Goal: Transaction & Acquisition: Purchase product/service

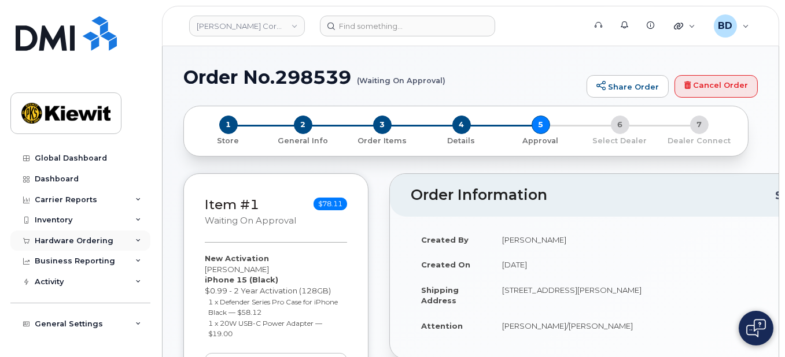
click at [136, 240] on icon at bounding box center [138, 241] width 6 height 6
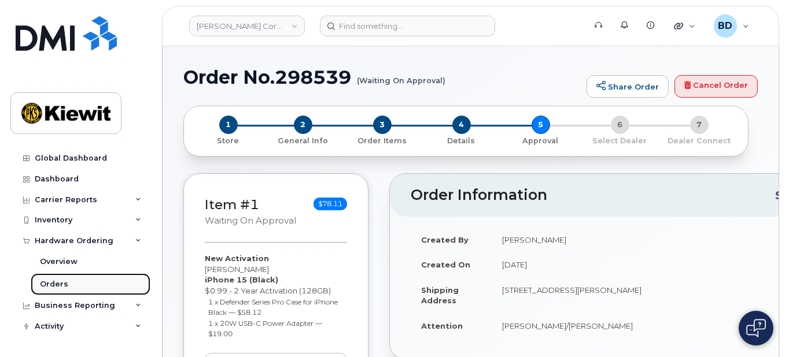
click at [141, 286] on link "Orders" at bounding box center [91, 285] width 120 height 22
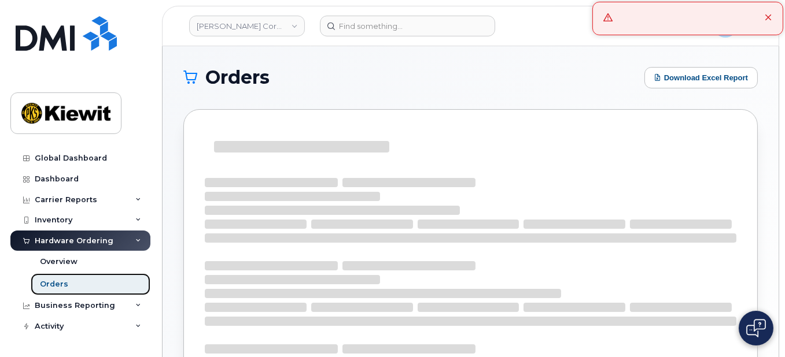
click at [86, 281] on link "Orders" at bounding box center [91, 285] width 120 height 22
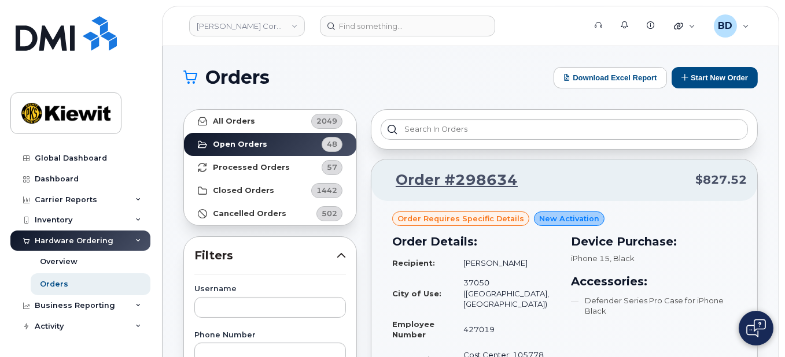
click at [185, 76] on icon at bounding box center [190, 78] width 14 height 14
click at [313, 79] on h1 "Orders" at bounding box center [365, 77] width 364 height 19
click at [201, 73] on h1 "Orders" at bounding box center [365, 77] width 364 height 19
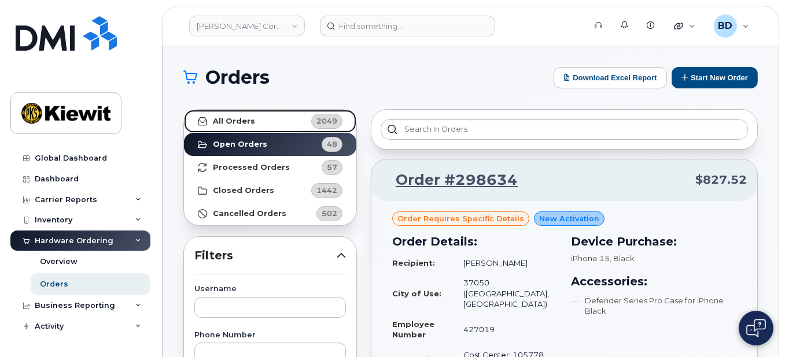
click at [274, 115] on link "All Orders 2049" at bounding box center [270, 121] width 172 height 23
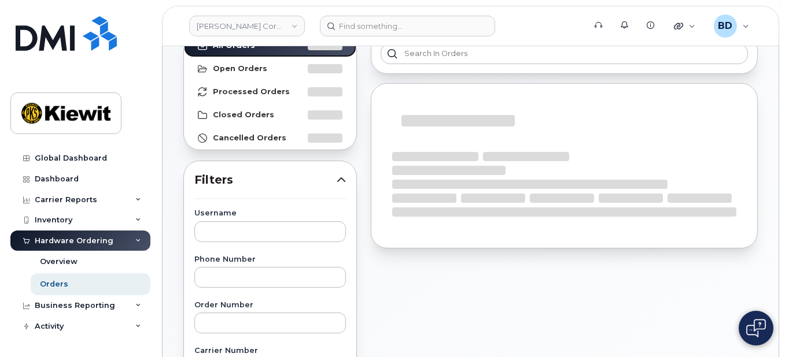
scroll to position [154, 0]
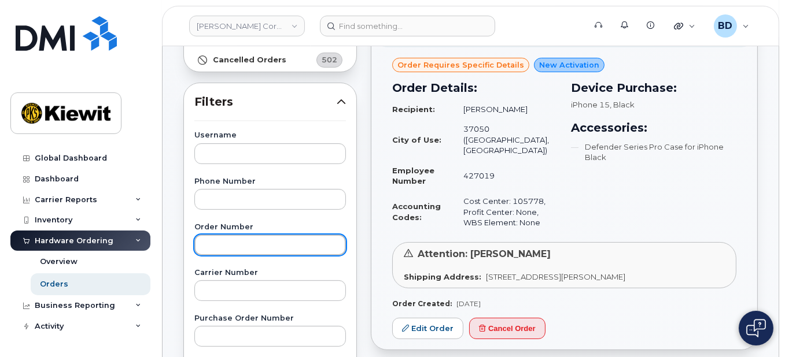
click at [220, 242] on input "text" at bounding box center [270, 245] width 152 height 21
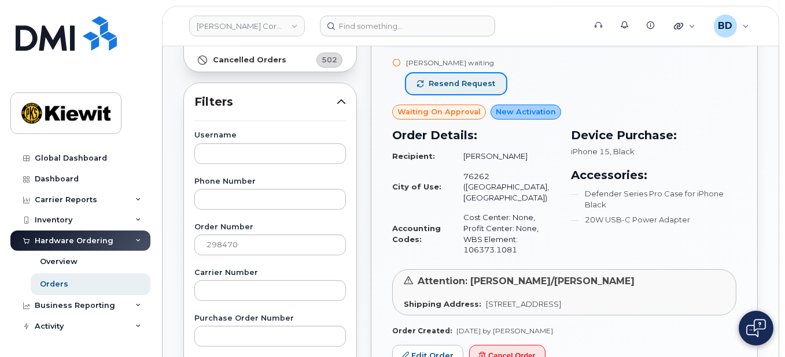
click at [470, 79] on span "Resend request" at bounding box center [462, 84] width 67 height 10
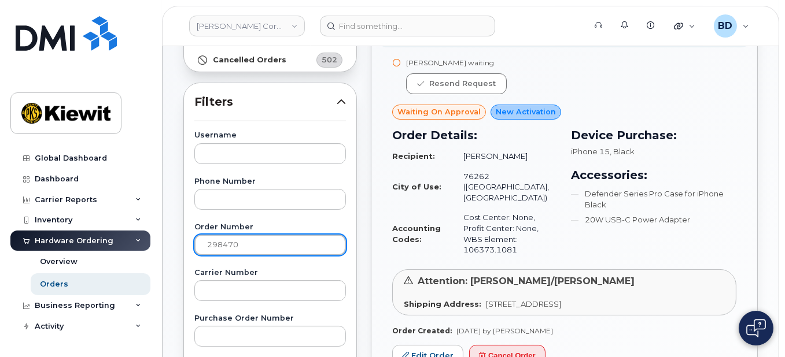
drag, startPoint x: 248, startPoint y: 244, endPoint x: 113, endPoint y: 244, distance: 134.8
click at [163, 245] on div "Kiewit Corporation Support Alerts Knowledge Base Quicklinks Suspend / Cancel De…" at bounding box center [471, 333] width 616 height 883
paste input "1"
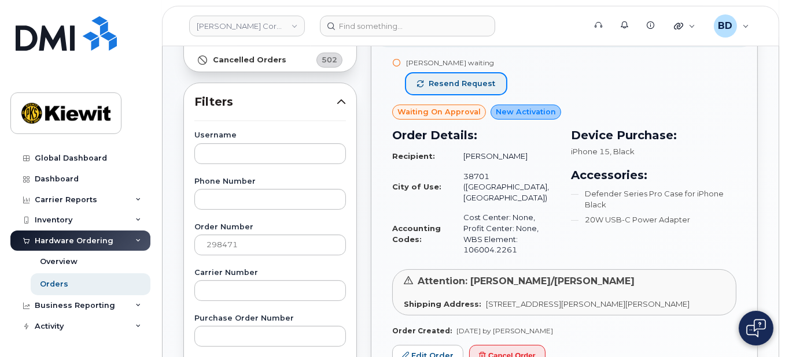
click at [447, 82] on span "Resend request" at bounding box center [462, 84] width 67 height 10
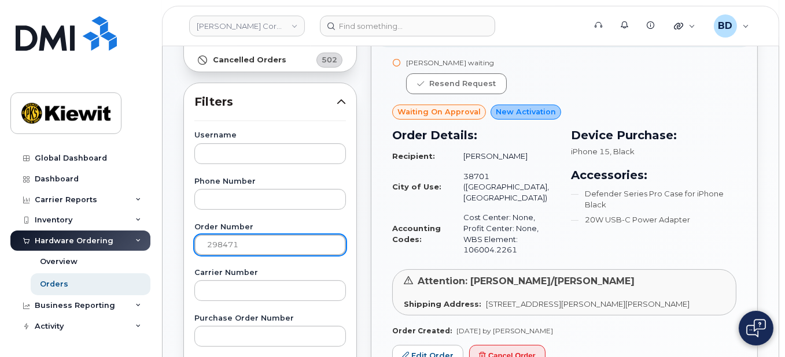
click at [250, 243] on input "298471" at bounding box center [270, 245] width 152 height 21
click at [259, 242] on input "298470" at bounding box center [270, 245] width 152 height 21
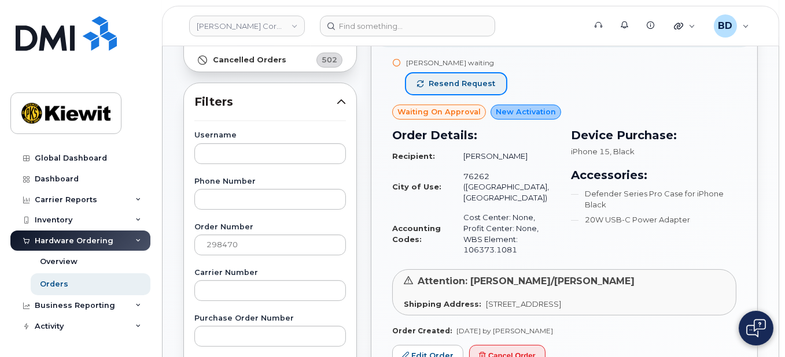
click at [448, 82] on span "Resend request" at bounding box center [462, 84] width 67 height 10
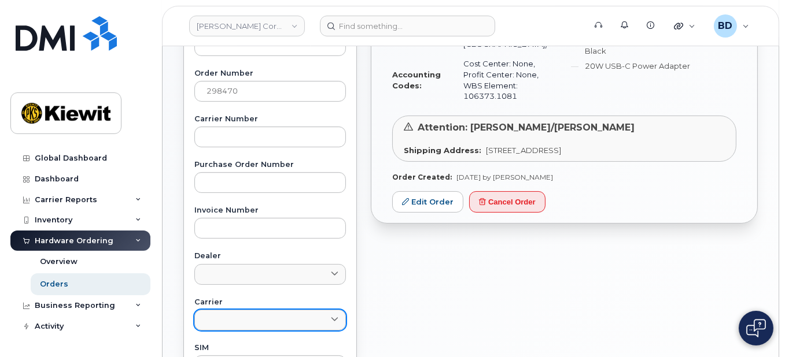
scroll to position [308, 0]
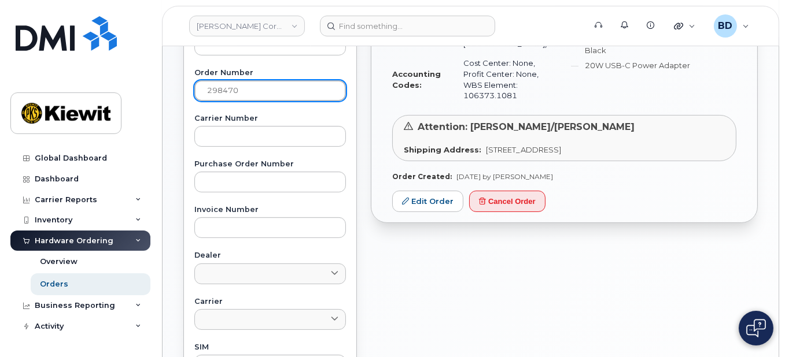
drag, startPoint x: 121, startPoint y: 95, endPoint x: -82, endPoint y: 95, distance: 203.0
click at [0, 95] on html "Kiewit Corporation Support Alerts Knowledge Base Quicklinks Suspend / Cancel De…" at bounding box center [392, 175] width 785 height 966
paste input "7"
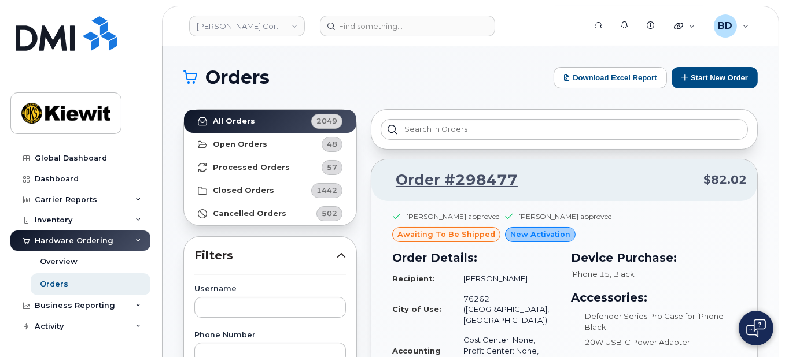
scroll to position [77, 0]
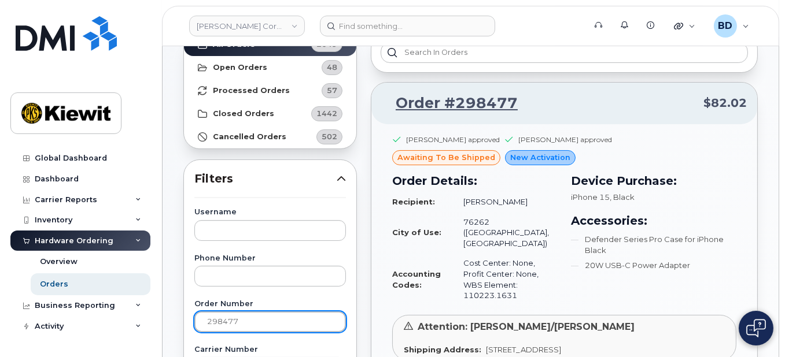
drag, startPoint x: 230, startPoint y: 319, endPoint x: 243, endPoint y: 312, distance: 15.0
click at [243, 312] on input "298477" at bounding box center [270, 322] width 152 height 21
type input "298479"
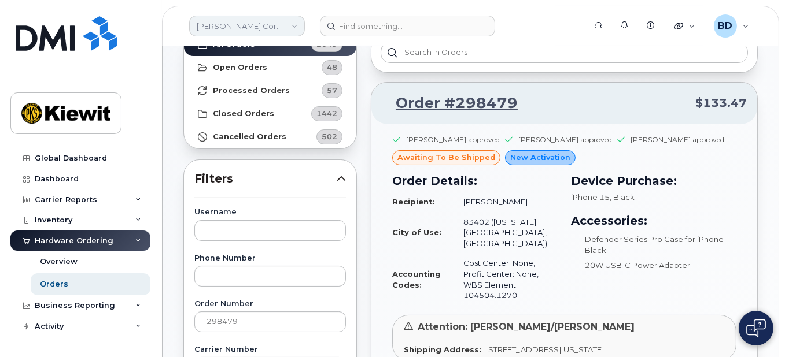
click at [280, 28] on link "[PERSON_NAME] Corporation" at bounding box center [247, 26] width 116 height 21
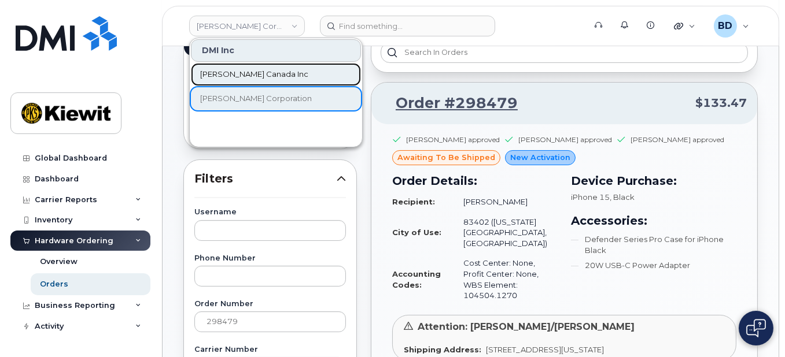
click at [235, 75] on span "Kiewit Canada Inc" at bounding box center [254, 75] width 108 height 12
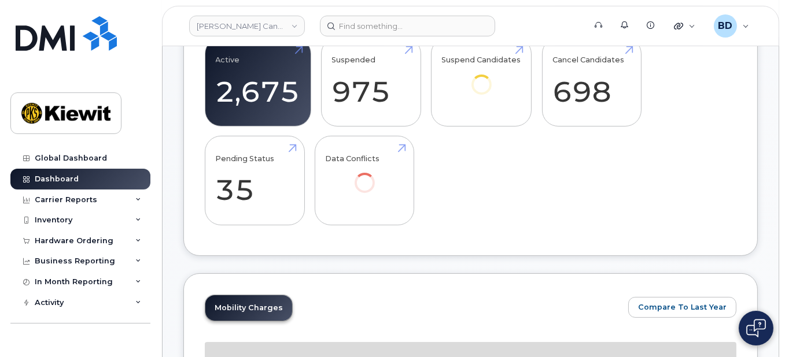
scroll to position [154, 0]
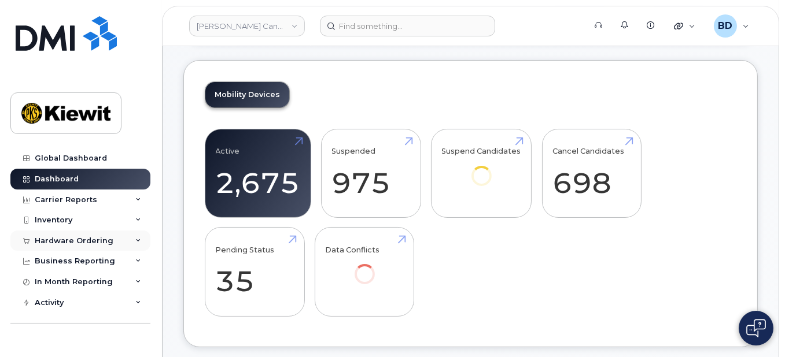
click at [73, 240] on div "Hardware Ordering" at bounding box center [74, 241] width 79 height 9
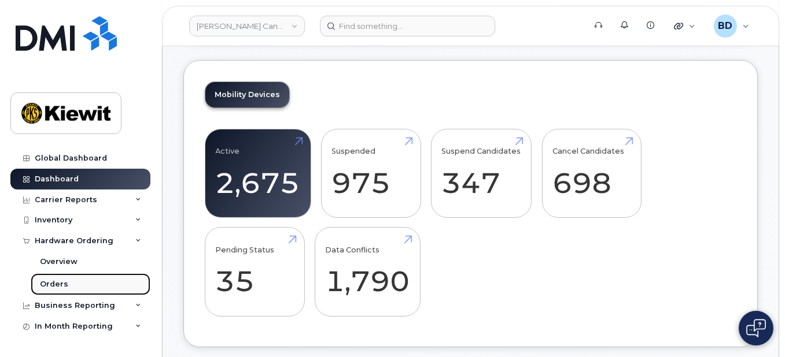
click at [92, 286] on link "Orders" at bounding box center [91, 285] width 120 height 22
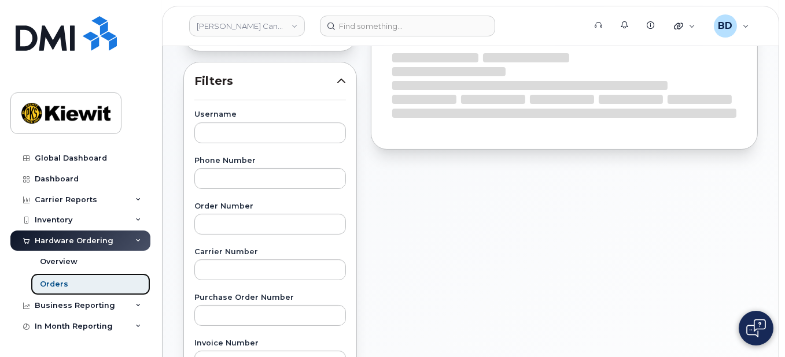
scroll to position [231, 0]
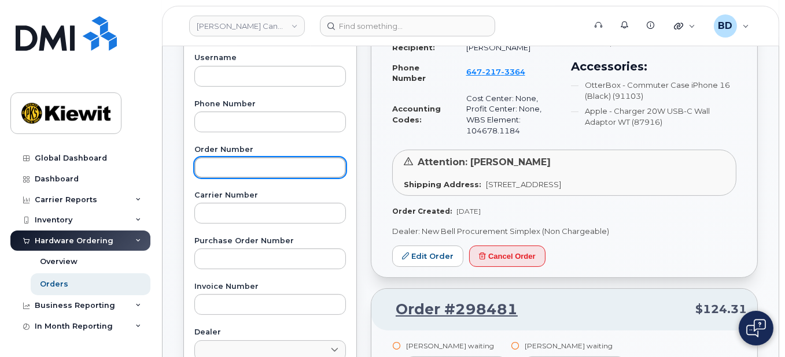
click at [227, 176] on input "text" at bounding box center [270, 167] width 152 height 21
paste input "298481"
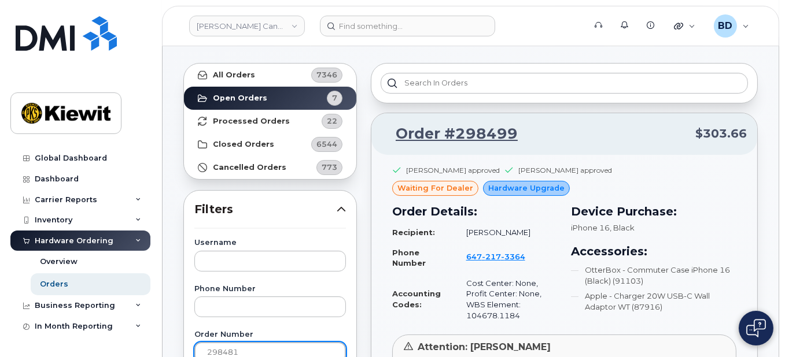
scroll to position [77, 0]
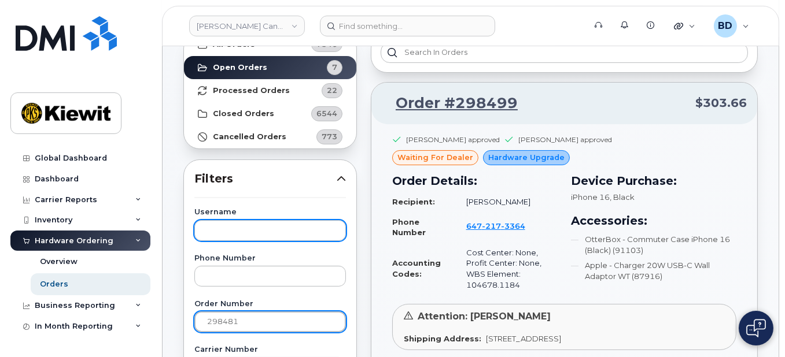
type input "298481"
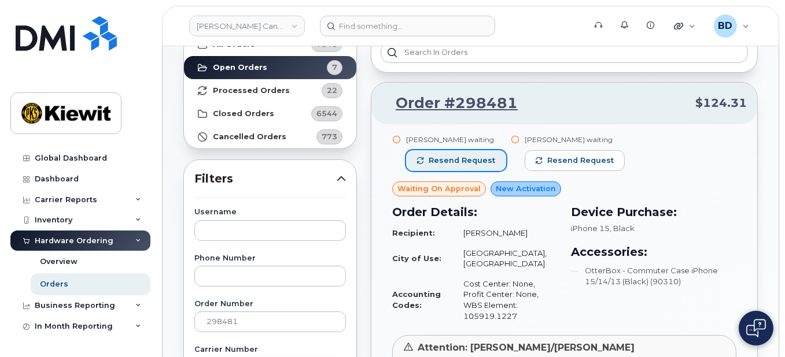
click at [455, 161] on span "Resend request" at bounding box center [462, 161] width 67 height 10
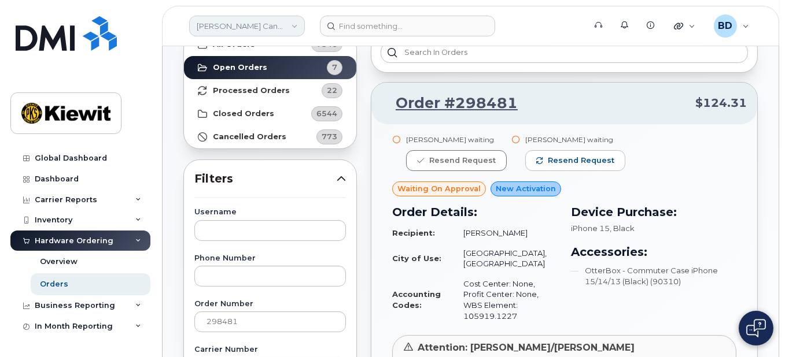
click at [295, 24] on link "Kiewit Canada Inc" at bounding box center [247, 26] width 116 height 21
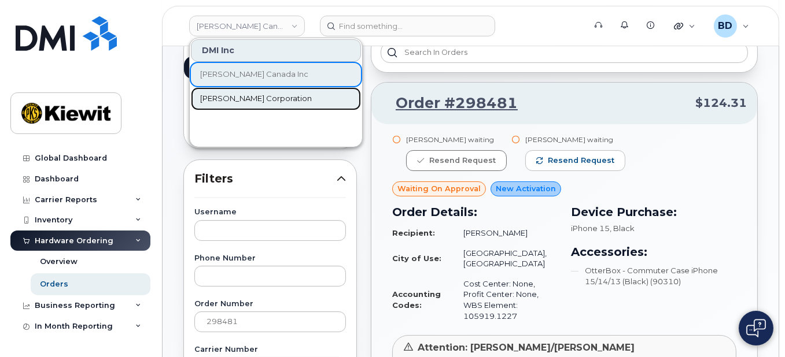
click at [254, 93] on span "[PERSON_NAME] Corporation" at bounding box center [256, 99] width 112 height 12
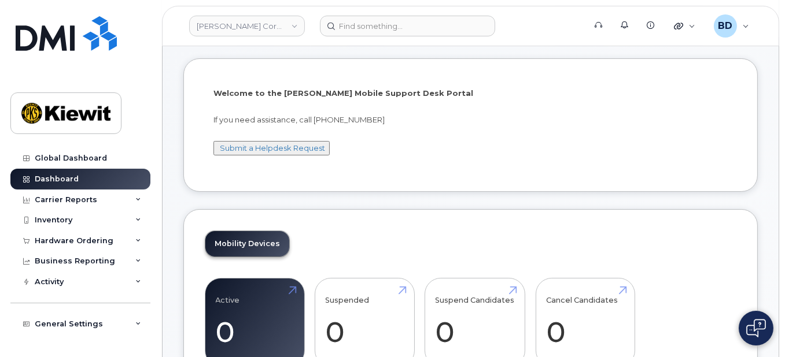
scroll to position [77, 0]
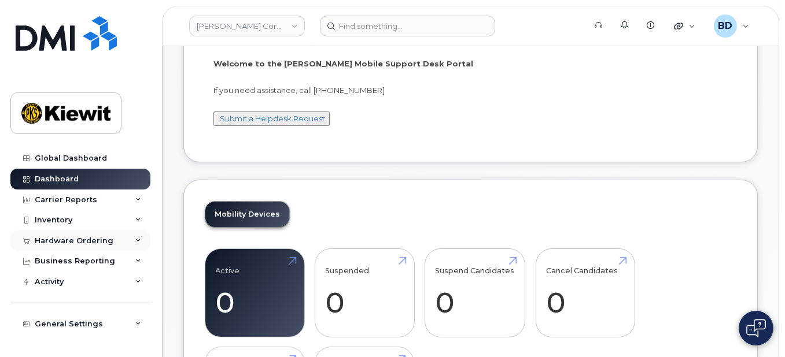
click at [128, 241] on div "Hardware Ordering" at bounding box center [80, 241] width 140 height 21
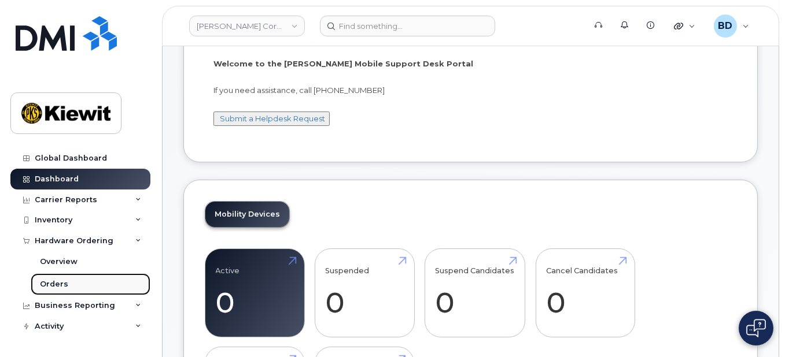
click at [43, 286] on div "Orders" at bounding box center [54, 284] width 28 height 10
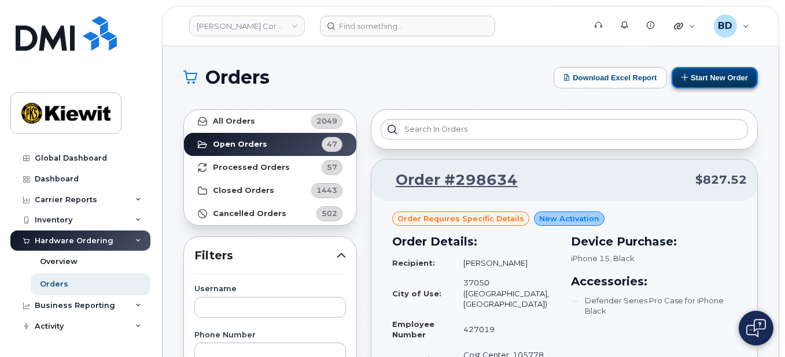
click at [703, 73] on button "Start New Order" at bounding box center [714, 77] width 86 height 21
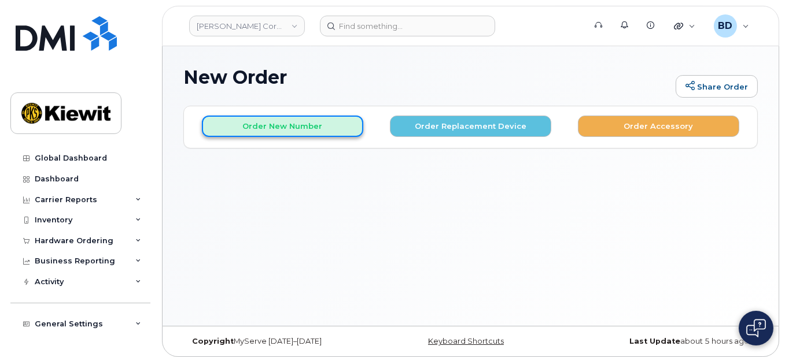
click at [253, 123] on button "Order New Number" at bounding box center [282, 126] width 161 height 21
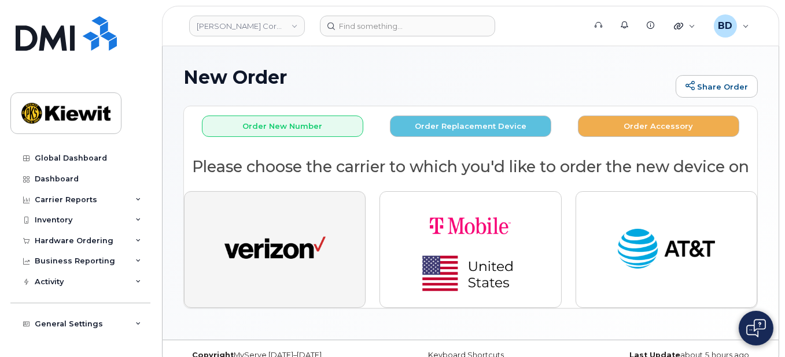
click at [308, 234] on img "button" at bounding box center [274, 250] width 101 height 52
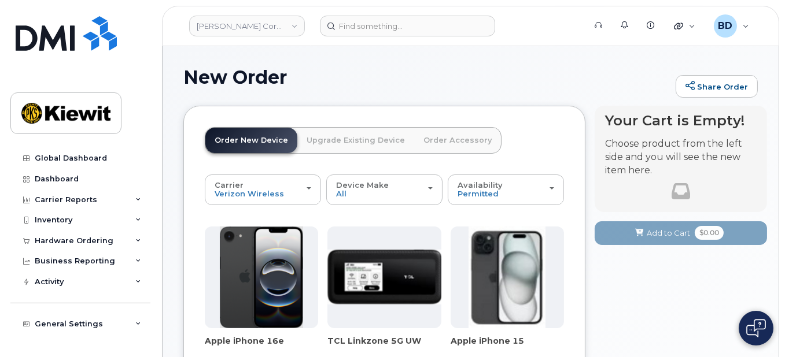
click at [490, 264] on img at bounding box center [506, 278] width 77 height 102
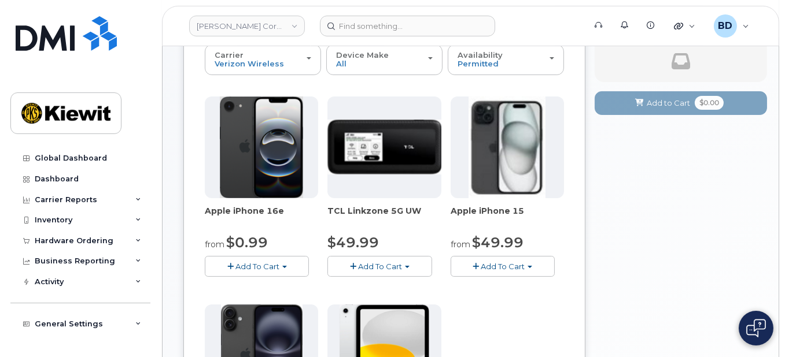
scroll to position [154, 0]
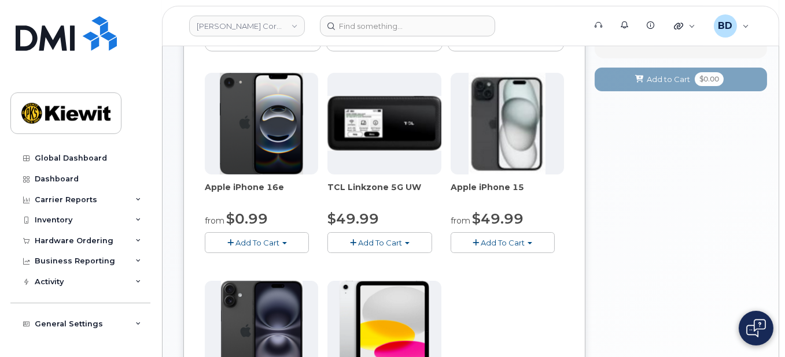
click at [493, 245] on span "Add To Cart" at bounding box center [503, 242] width 44 height 9
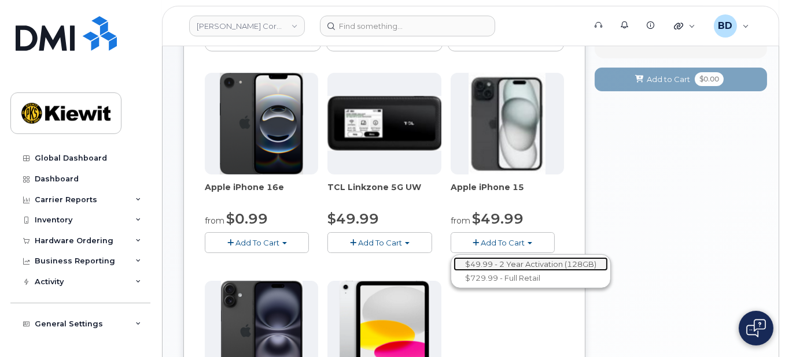
click at [490, 261] on link "$49.99 - 2 Year Activation (128GB)" at bounding box center [530, 264] width 154 height 14
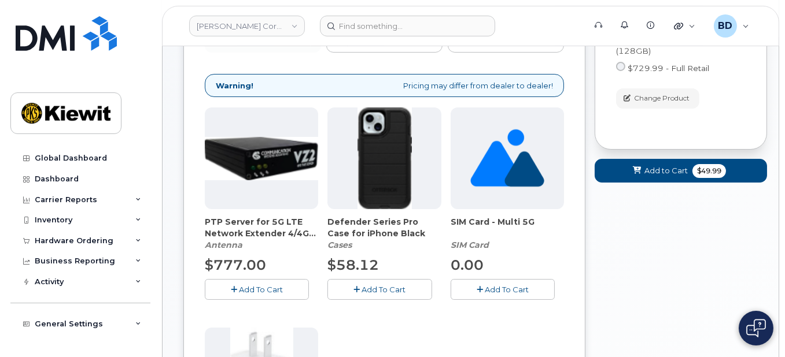
click at [361, 286] on button "Add To Cart" at bounding box center [379, 289] width 104 height 20
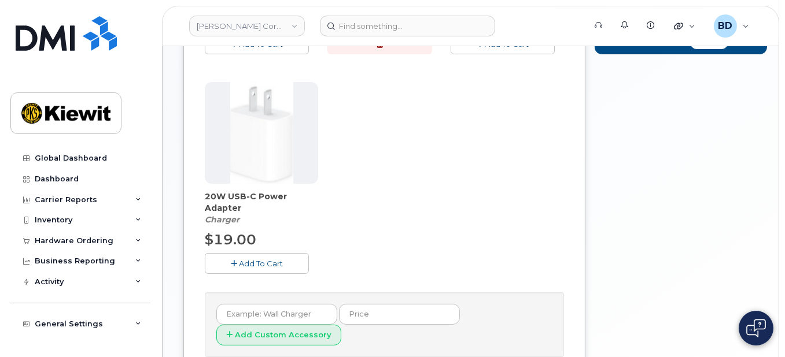
scroll to position [463, 0]
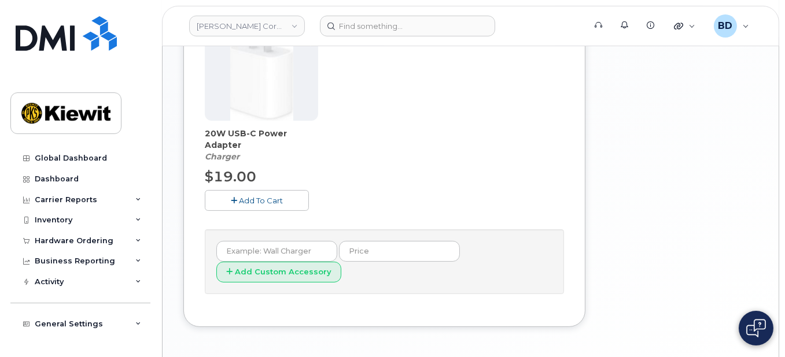
click at [253, 200] on span "Add To Cart" at bounding box center [261, 200] width 44 height 9
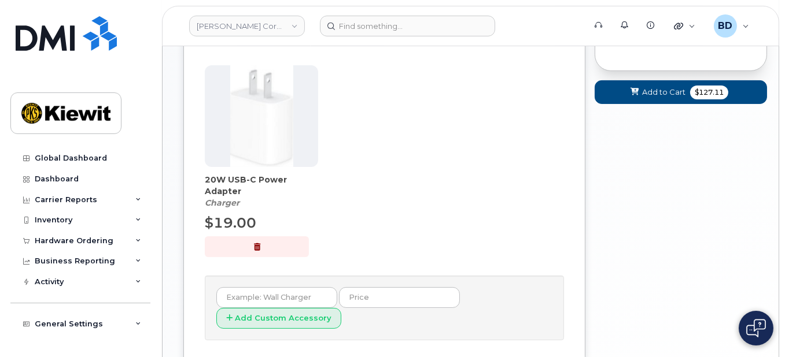
scroll to position [385, 0]
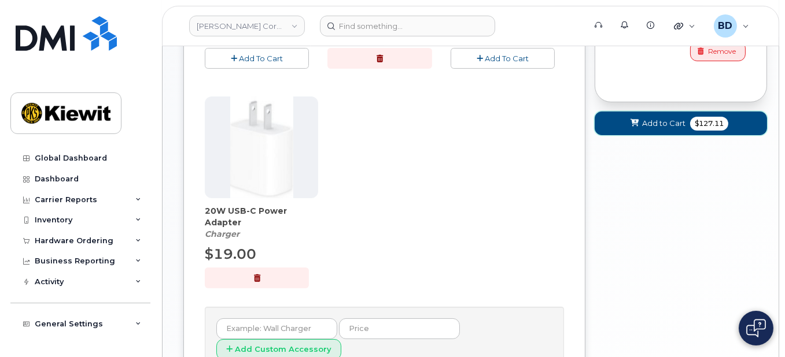
click at [655, 122] on span "Add to Cart" at bounding box center [663, 123] width 43 height 11
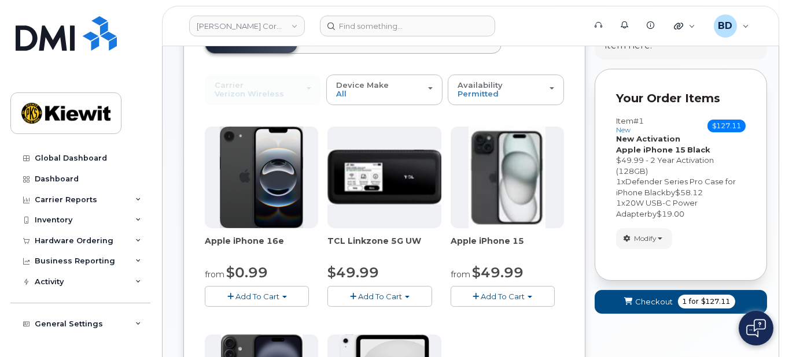
scroll to position [99, 0]
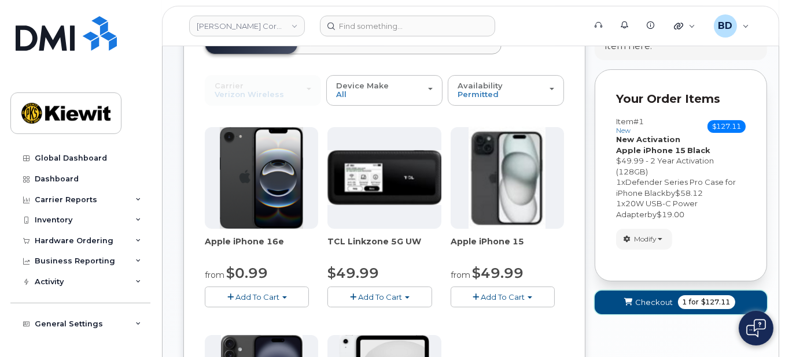
click at [660, 302] on span "Checkout" at bounding box center [655, 302] width 38 height 11
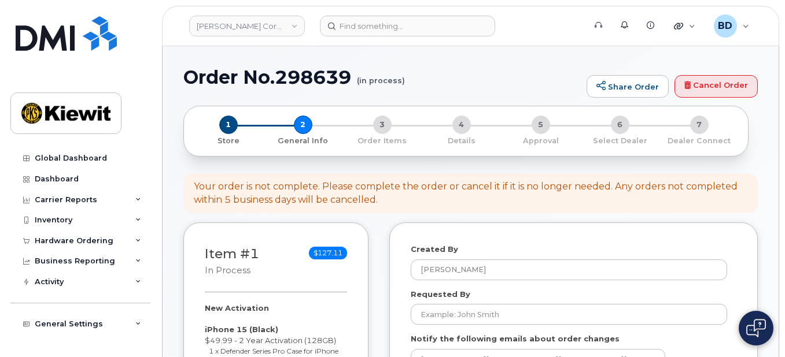
select select
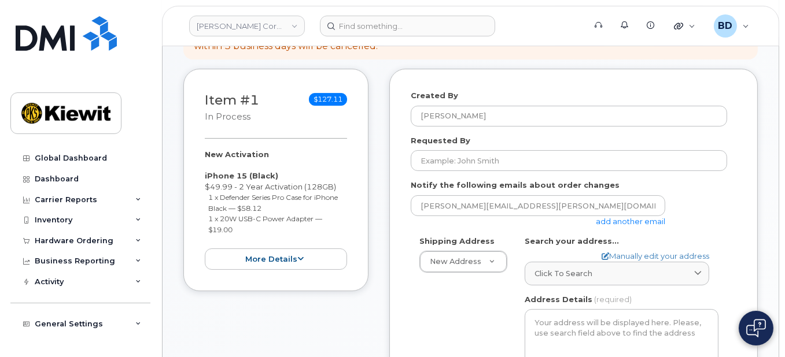
click at [616, 219] on link "add another email" at bounding box center [630, 221] width 69 height 9
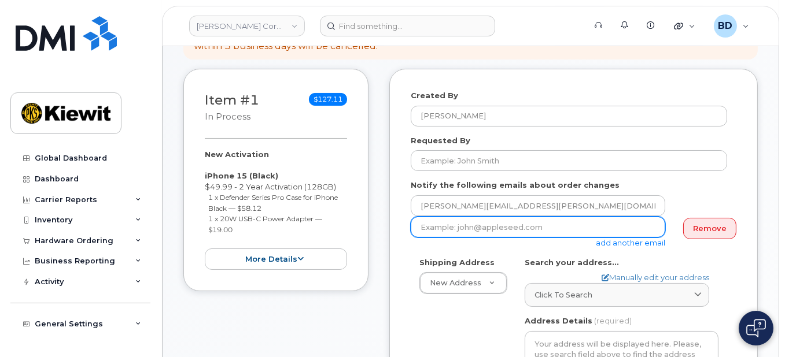
click at [427, 221] on input "email" at bounding box center [538, 227] width 254 height 21
paste input "[EMAIL_ADDRESS][PERSON_NAME][PERSON_NAME][DOMAIN_NAME]"
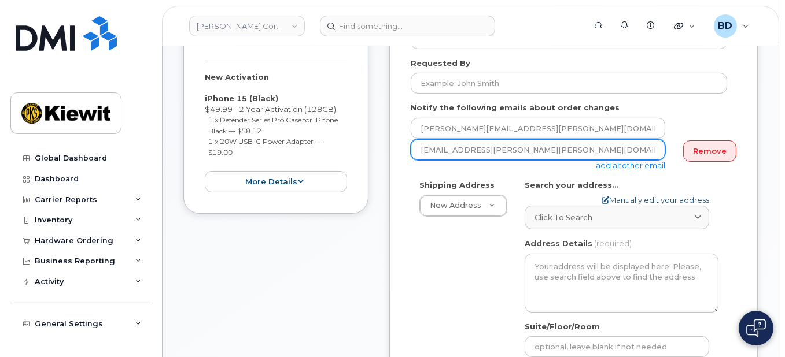
scroll to position [308, 0]
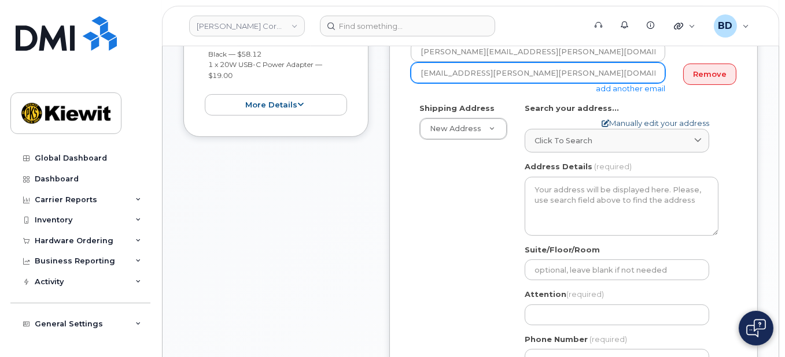
type input "[EMAIL_ADDRESS][PERSON_NAME][PERSON_NAME][DOMAIN_NAME]"
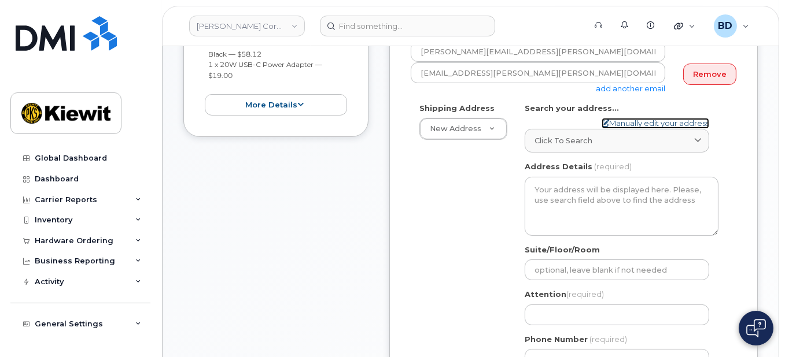
click at [636, 119] on link "Manually edit your address" at bounding box center [656, 123] width 108 height 11
select select
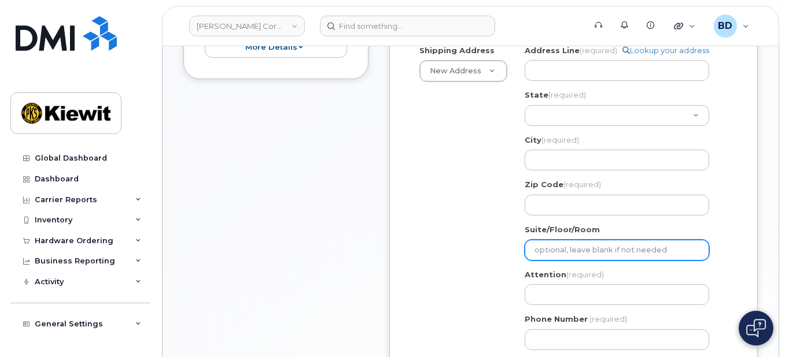
scroll to position [385, 0]
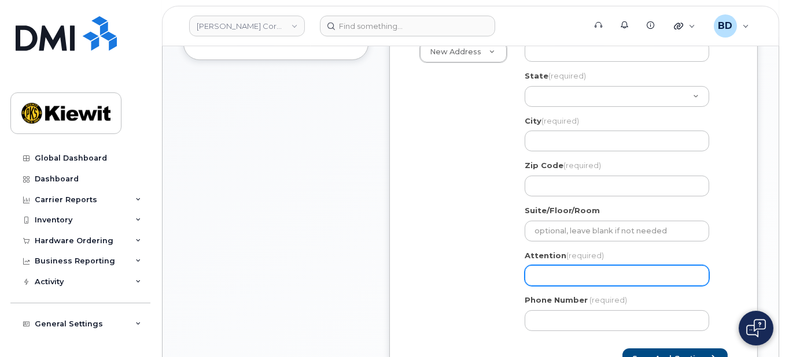
click at [535, 272] on input "Attention (required)" at bounding box center [617, 275] width 185 height 21
select select
type input "B"
select select
type input "Br"
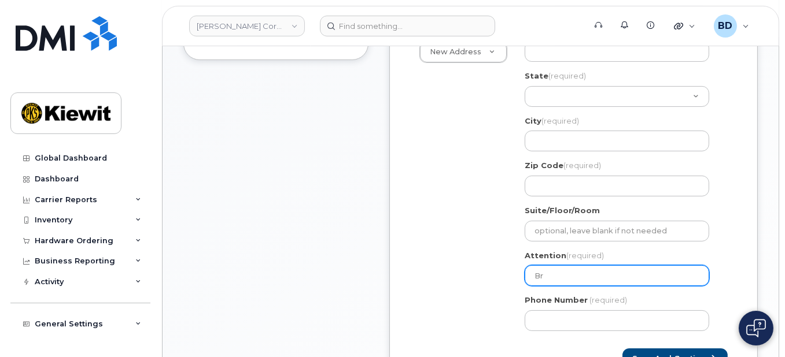
select select
type input "Bra"
select select
type input "Bran"
select select
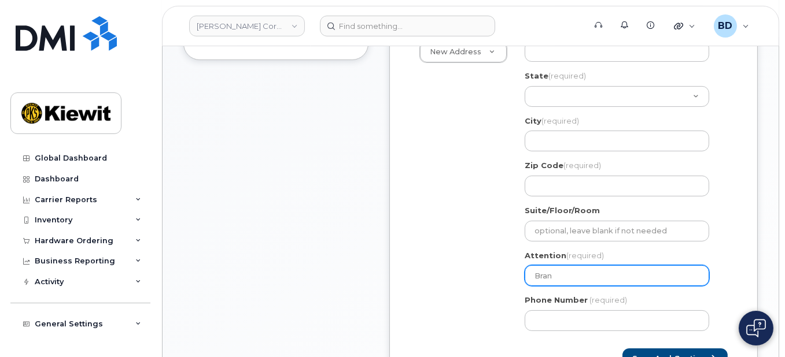
type input "Brand"
select select
type input "Brando"
select select
type input "Brandon"
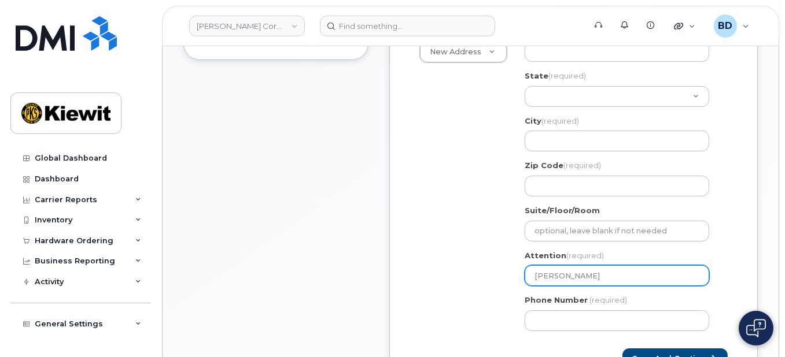
select select
type input "Brandon L"
select select
type input "Brandon La"
select select
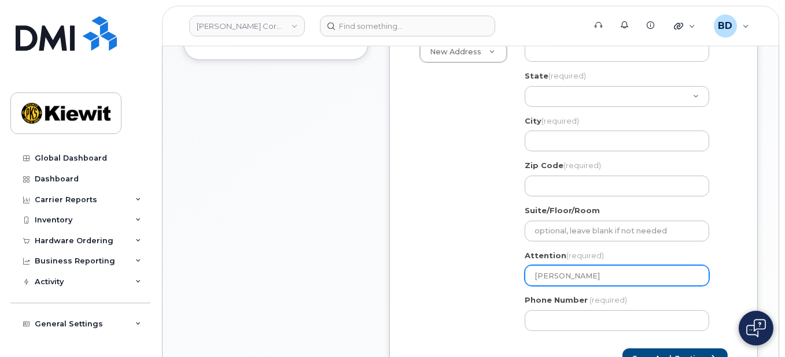
type input "Brandon LaP"
select select
type input "Brandon LaPo"
select select
type input "Brandon LaPoi"
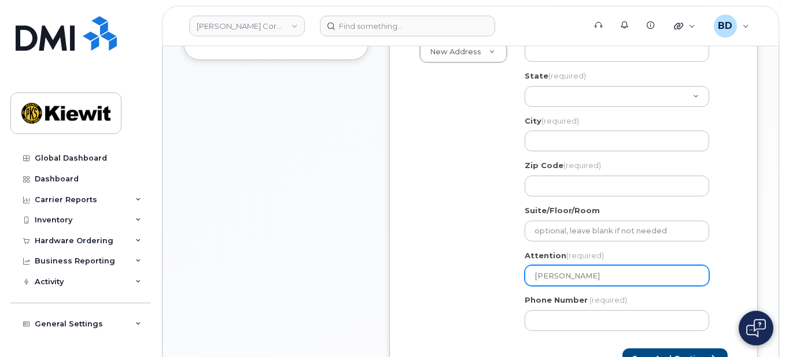
select select
type input "Brandon LaPoin"
select select
type input "Brandon LaPoint"
select select
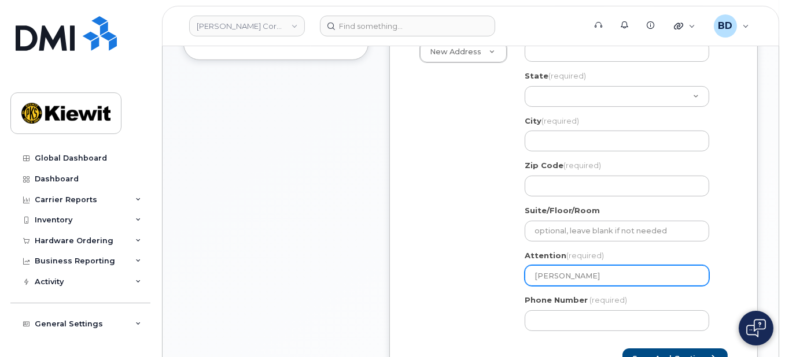
type input "Brandon LaPoint/"
select select
type input "Brandon LaPoint/D"
select select
type input "Brandon LaPoint/De"
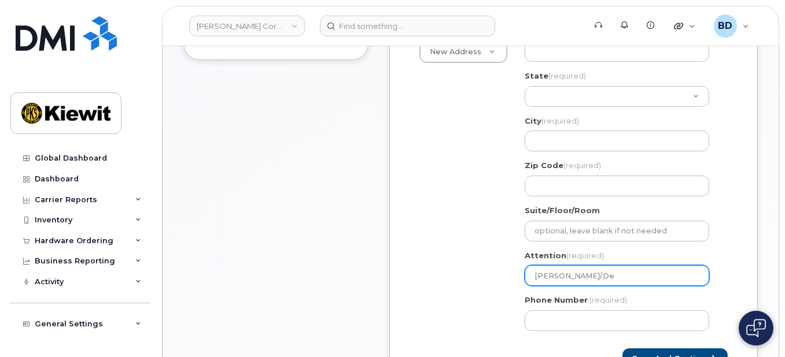
select select
type input "Brandon LaPoint/Der"
select select
type input "Brandon LaPoint/Dere"
select select
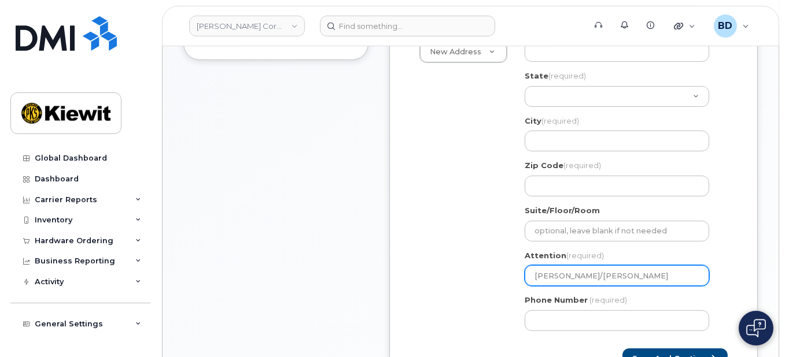
type input "Brandon LaPoint/Derek"
select select
type input "Brandon LaPoint/Derek B"
select select
type input "Brandon LaPoint/Derek Be"
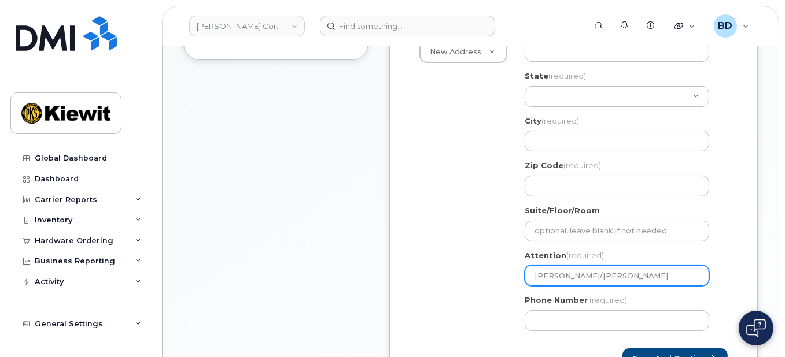
select select
type input "Brandon LaPoint/Derek Bet"
select select
type input "Brandon LaPoint/Derek Bett"
select select
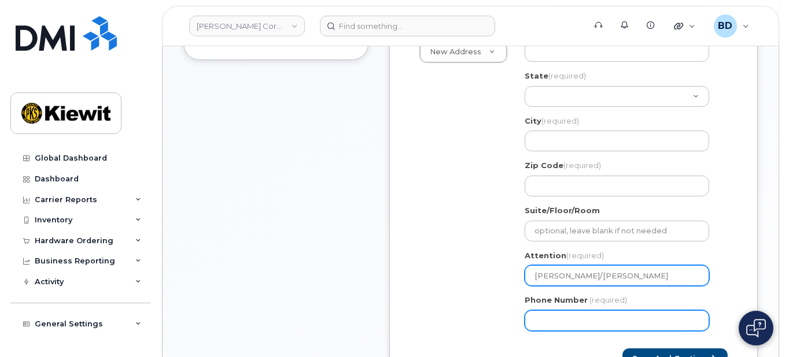
type input "[PERSON_NAME]/[PERSON_NAME]"
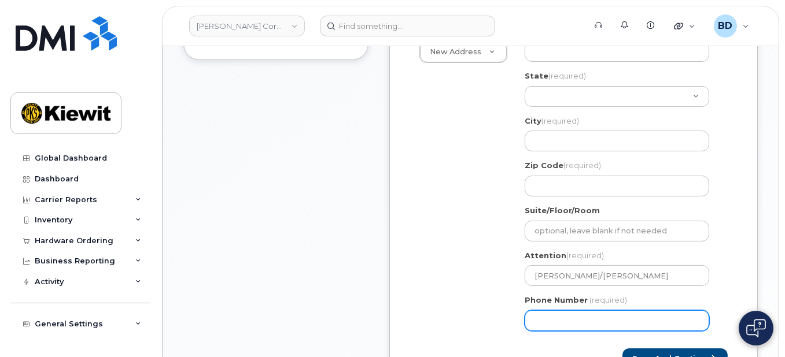
click at [545, 323] on input "Phone Number" at bounding box center [617, 321] width 185 height 21
type input "8777727707"
select select
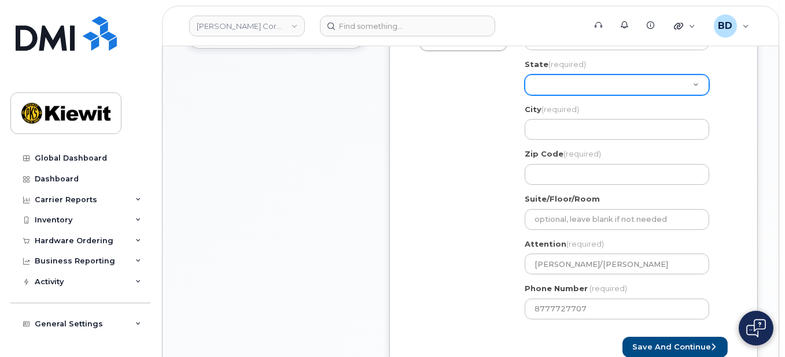
click at [577, 83] on select "Alabama Alaska American Samoa Arizona Arkansas California Colorado Connecticut …" at bounding box center [617, 85] width 185 height 21
select select "AZ"
select select
click at [571, 83] on select "Alabama Alaska American Samoa Arizona Arkansas California Colorado Connecticut …" at bounding box center [617, 85] width 185 height 21
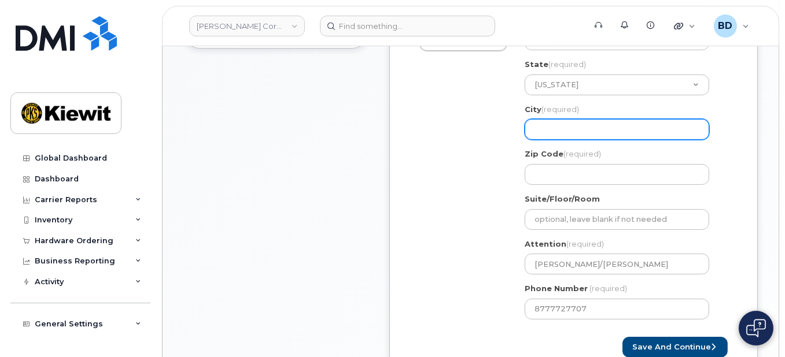
click at [553, 127] on input "City (required)" at bounding box center [617, 129] width 185 height 21
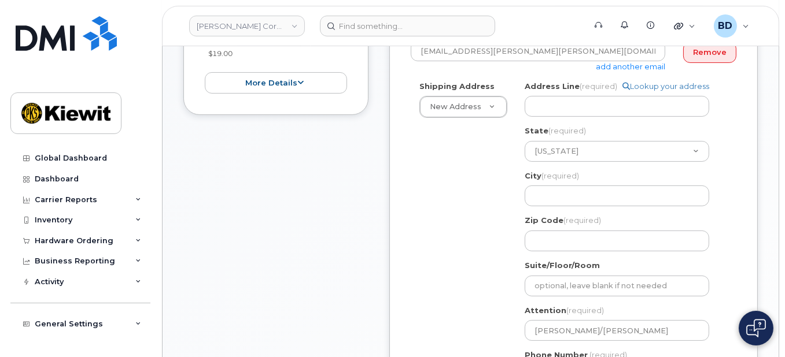
scroll to position [242, 0]
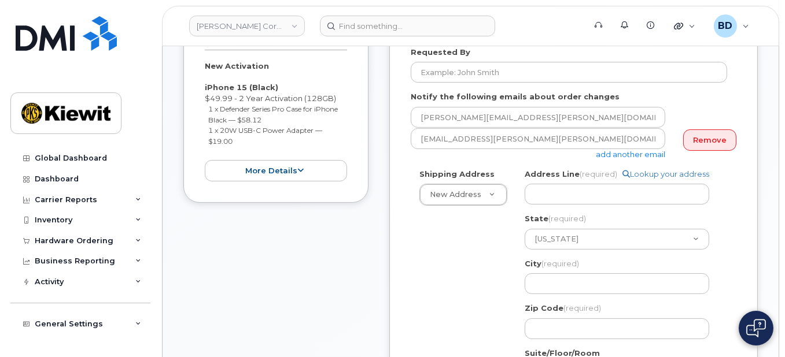
click at [541, 182] on div "Address Line (required) Lookup your address" at bounding box center [622, 187] width 194 height 36
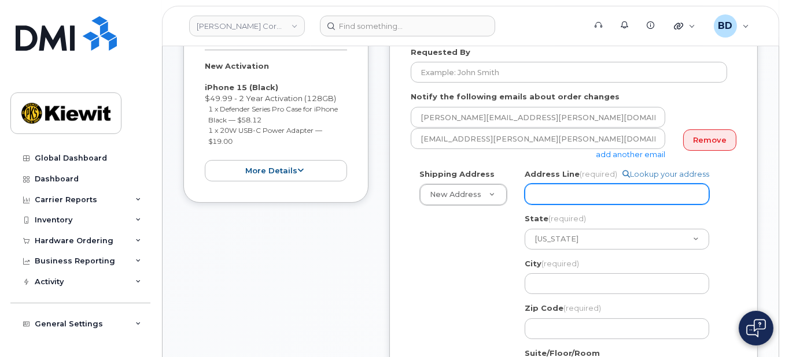
click at [556, 193] on input "Address Line (required)" at bounding box center [617, 194] width 185 height 21
paste input "3420 E Sky Harbor Blvd"
type input "3420 E Sky Harbor Blvd"
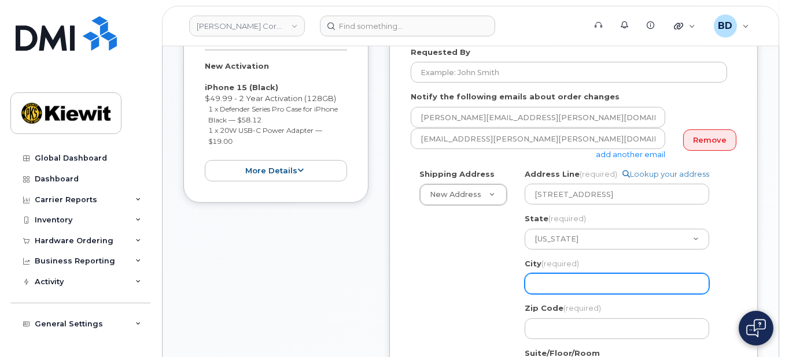
drag, startPoint x: 553, startPoint y: 281, endPoint x: 536, endPoint y: 261, distance: 25.8
click at [553, 281] on input "City (required)" at bounding box center [617, 284] width 185 height 21
select select
type input "P"
select select
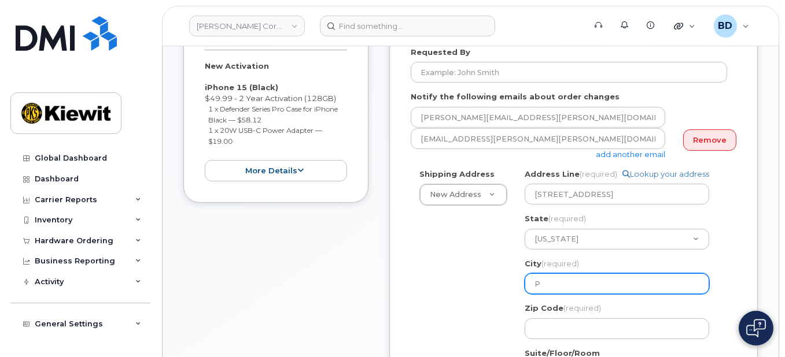
type input "Ph"
select select
type input "Pho"
select select
type input "Phoe"
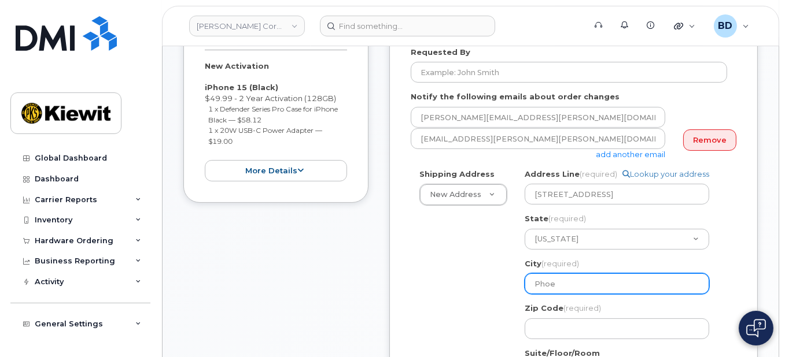
select select
type input "Phoen"
select select
type input "Phoeni"
select select
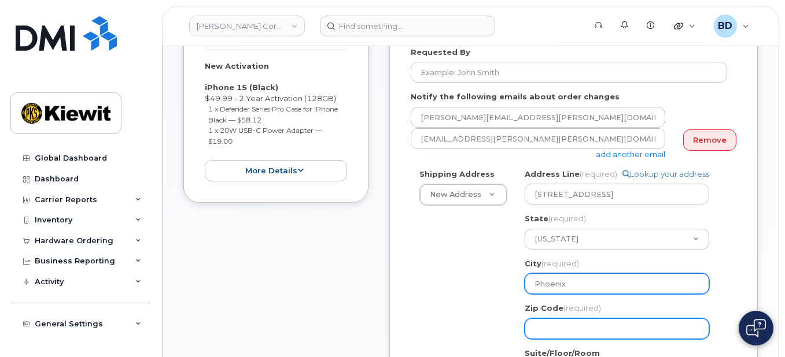
type input "Phoenix"
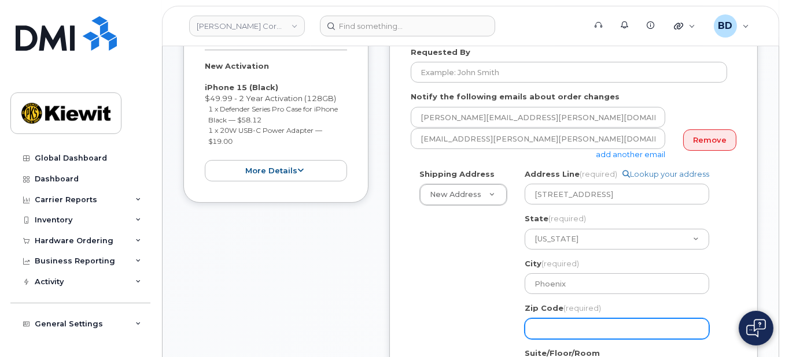
click at [551, 323] on input "Zip Code (required)" at bounding box center [617, 329] width 185 height 21
select select
type input "8"
select select
type input "85"
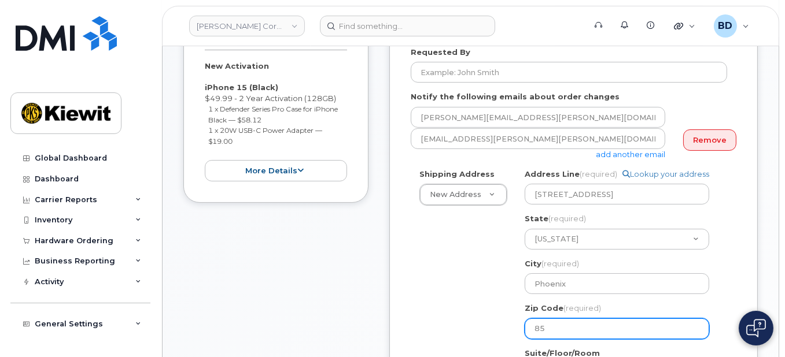
select select
type input "850"
select select
type input "8503"
select select
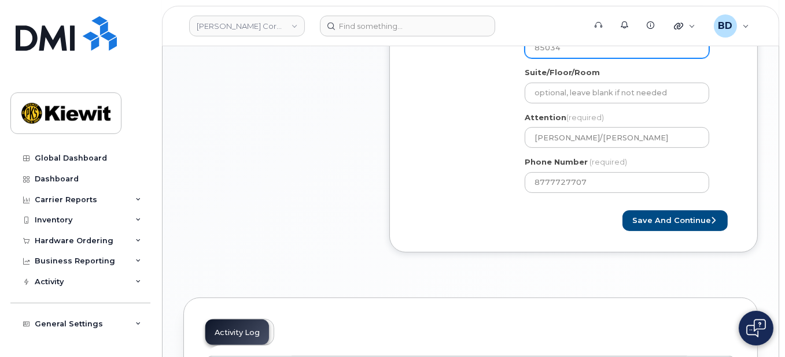
scroll to position [551, 0]
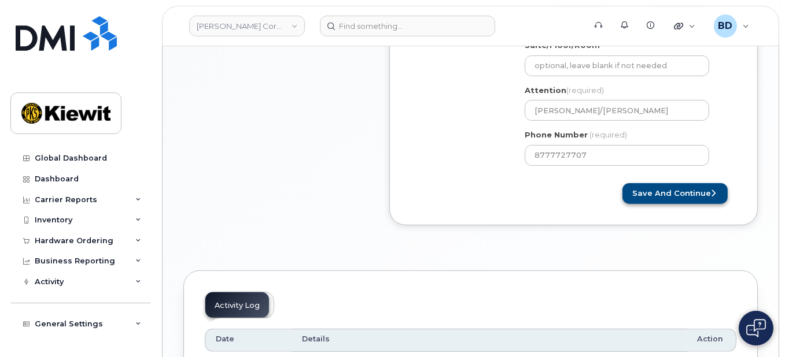
type input "85034"
click at [676, 194] on button "Save and Continue" at bounding box center [674, 193] width 105 height 21
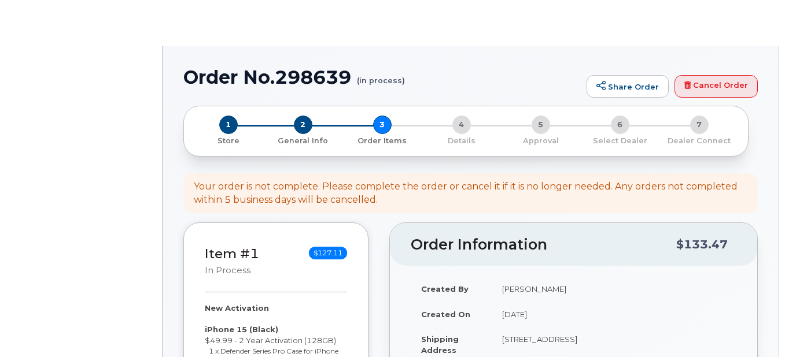
select select
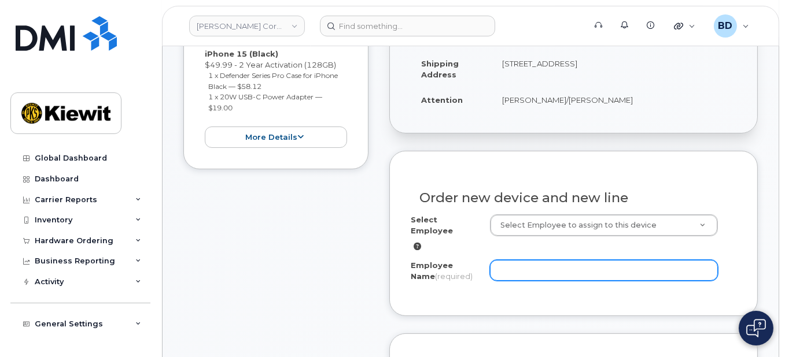
scroll to position [308, 0]
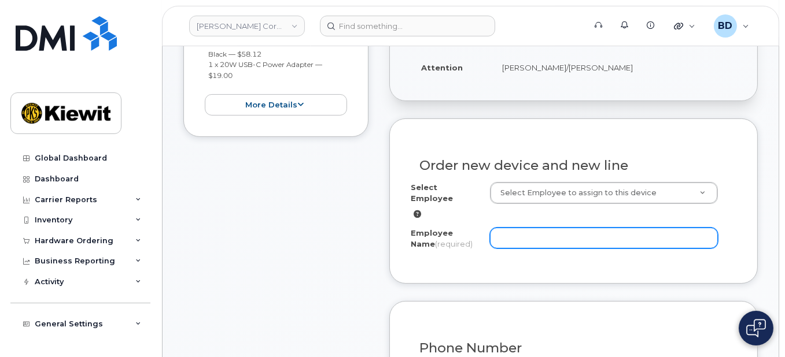
click at [504, 228] on input "Employee Name (required)" at bounding box center [604, 238] width 228 height 21
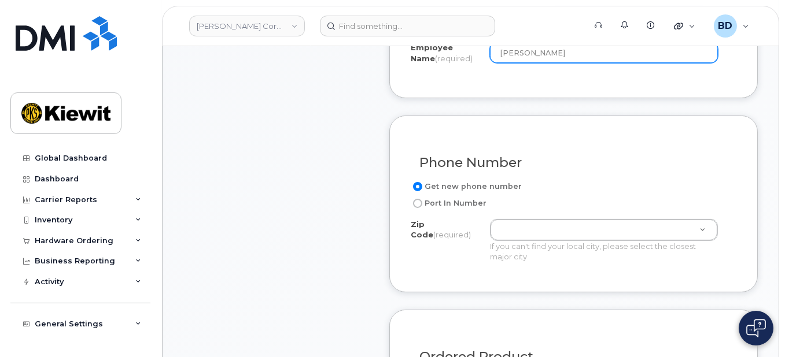
scroll to position [540, 0]
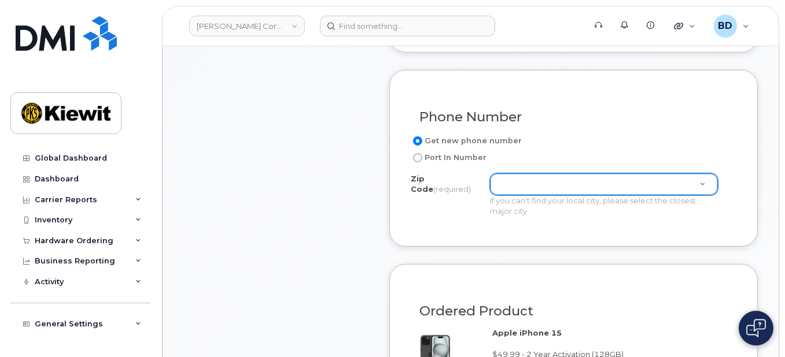
type input "[PERSON_NAME]"
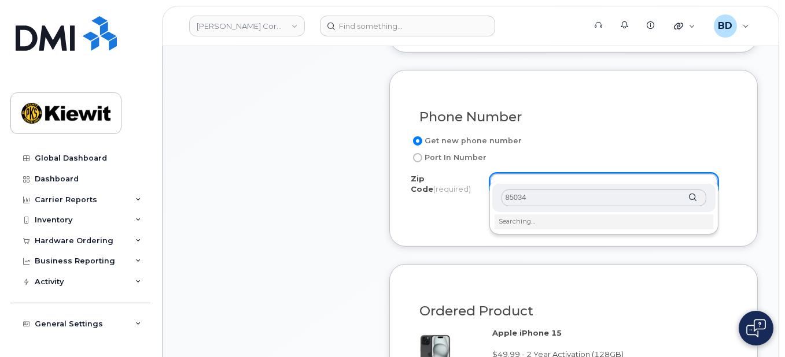
click at [529, 202] on input "85034" at bounding box center [603, 198] width 204 height 17
drag, startPoint x: 528, startPoint y: 196, endPoint x: 483, endPoint y: 203, distance: 45.6
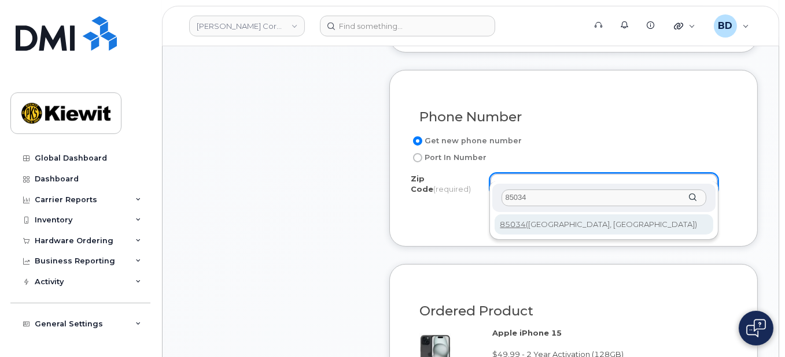
type input "85034"
type input "85034 (Phoenix, AZ)"
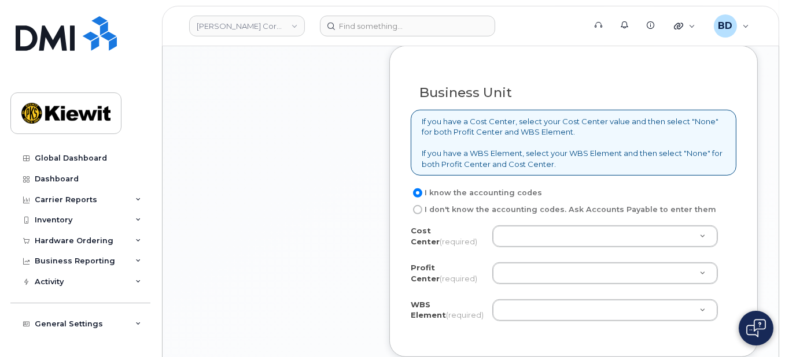
scroll to position [1156, 0]
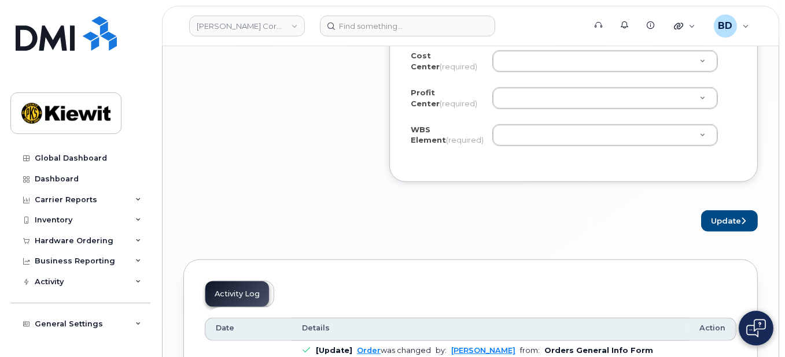
click at [505, 44] on header "Kiewit Corporation Support Alerts Knowledge Base Quicklinks Suspend / Cancel De…" at bounding box center [470, 26] width 617 height 40
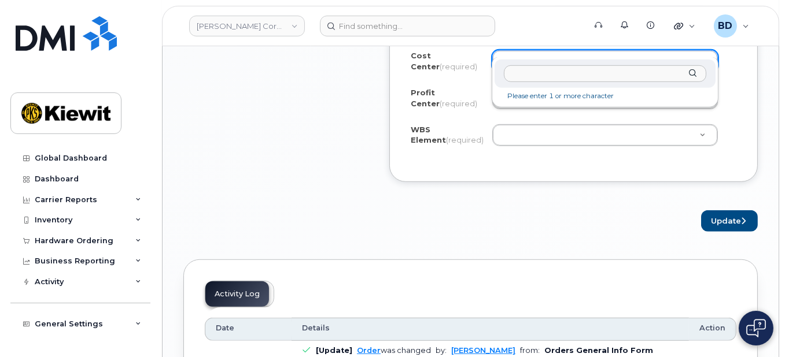
click at [511, 76] on input "text" at bounding box center [605, 73] width 202 height 17
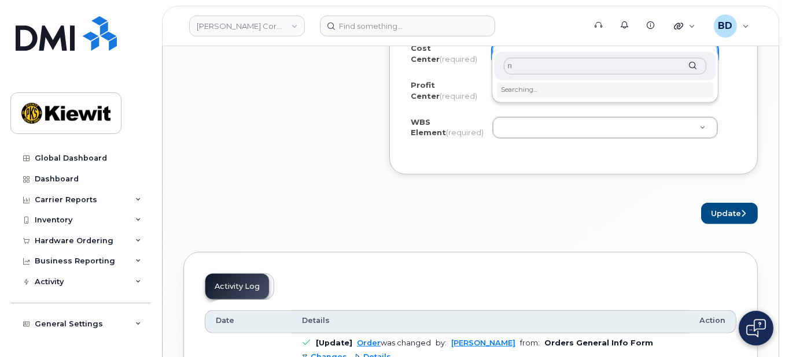
scroll to position [1079, 0]
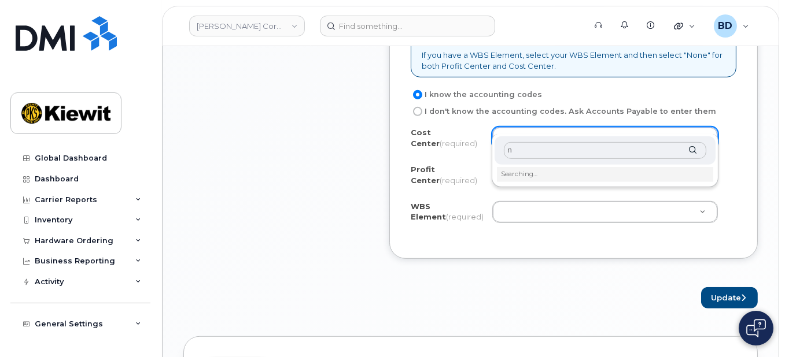
click at [515, 147] on input "n" at bounding box center [605, 150] width 202 height 17
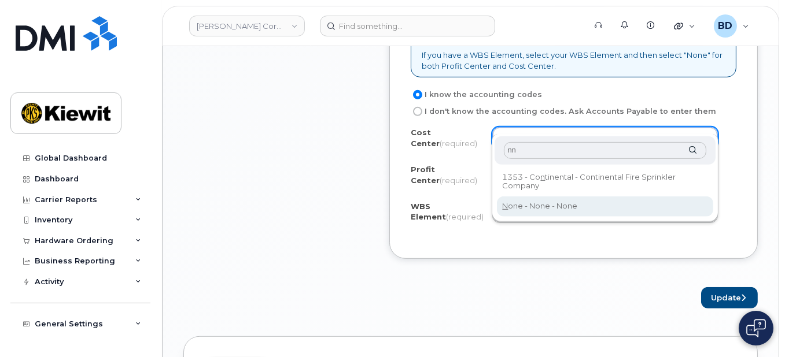
type input "nn"
type input "None"
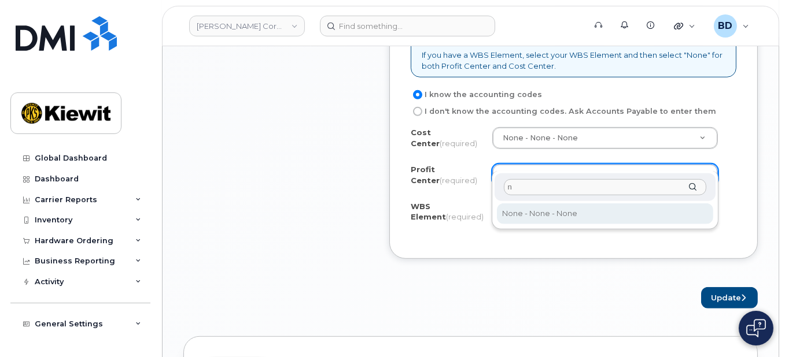
type input "n"
select select "None"
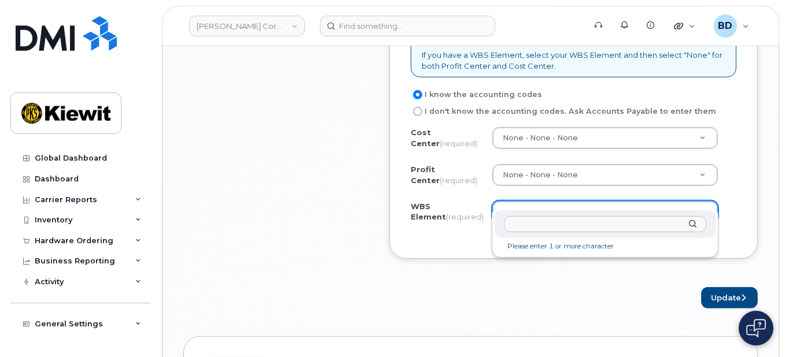
drag, startPoint x: 533, startPoint y: 215, endPoint x: 533, endPoint y: 220, distance: 5.8
click at [533, 220] on div at bounding box center [605, 225] width 220 height 28
click at [530, 221] on input "text" at bounding box center [605, 224] width 202 height 17
paste input "105942.1601"
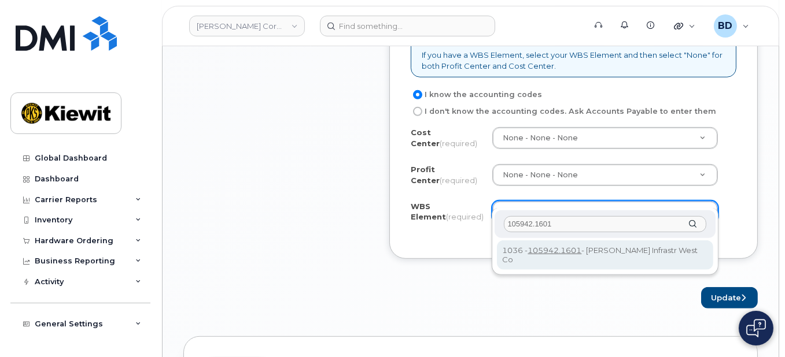
type input "105942.1601"
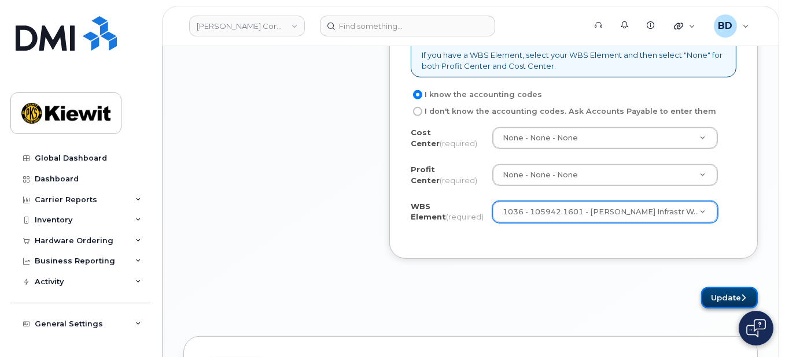
click at [720, 287] on button "Update" at bounding box center [729, 297] width 57 height 21
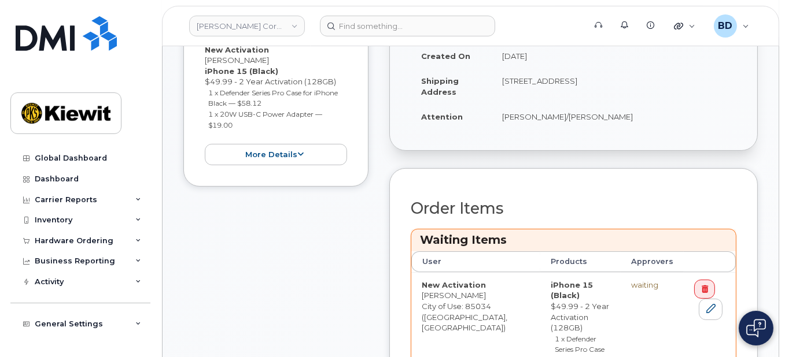
scroll to position [385, 0]
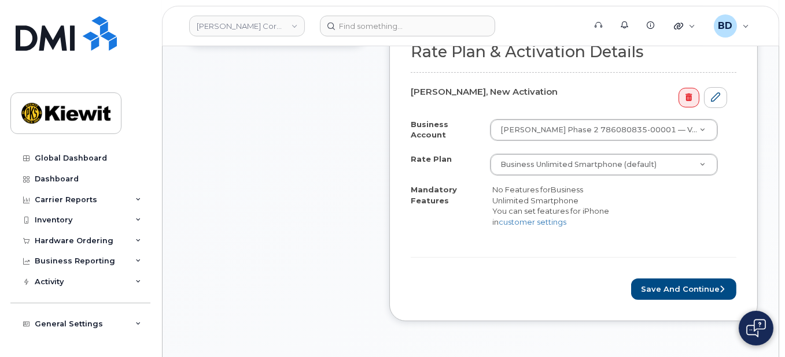
scroll to position [385, 0]
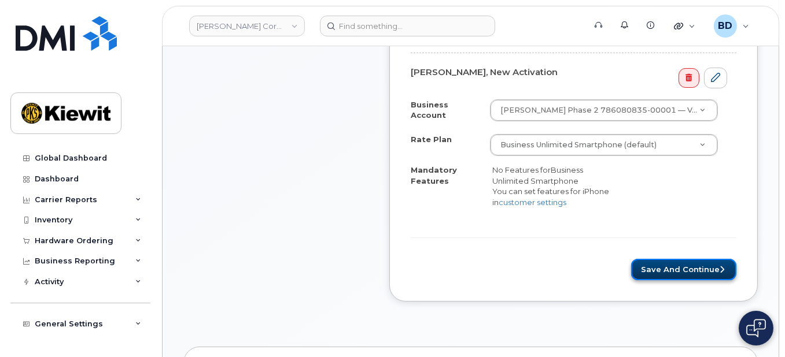
click at [663, 261] on button "Save and Continue" at bounding box center [683, 269] width 105 height 21
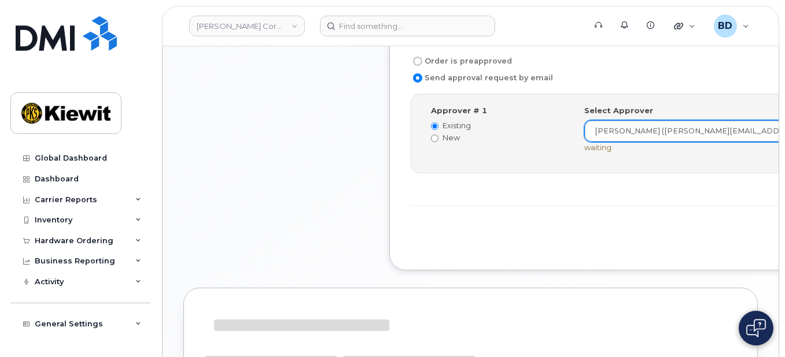
scroll to position [463, 0]
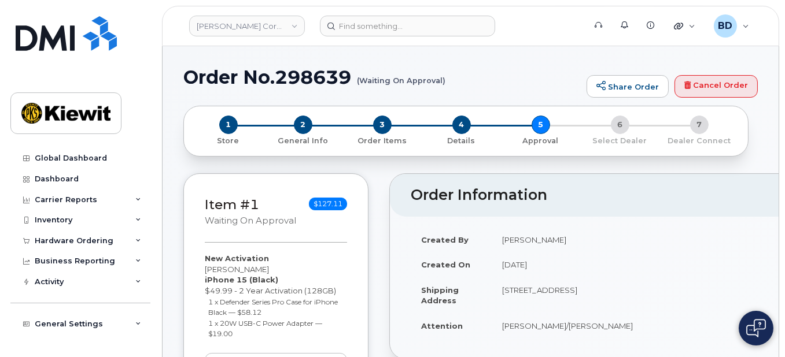
click at [313, 75] on h1 "Order No.298639 (Waiting On Approval)" at bounding box center [381, 77] width 397 height 20
copy h1 "298639"
click at [126, 237] on div "Hardware Ordering" at bounding box center [80, 241] width 140 height 21
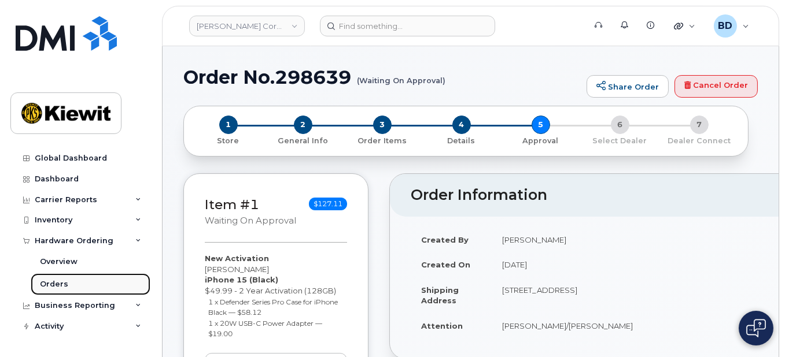
click at [79, 283] on link "Orders" at bounding box center [91, 285] width 120 height 22
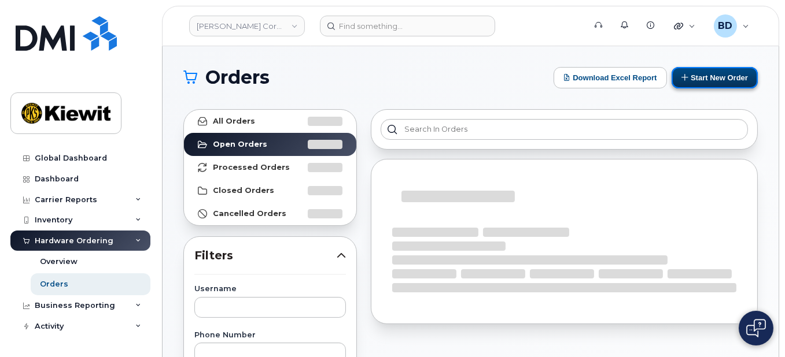
drag, startPoint x: 719, startPoint y: 73, endPoint x: 714, endPoint y: 81, distance: 9.5
click at [719, 75] on button "Start New Order" at bounding box center [714, 77] width 86 height 21
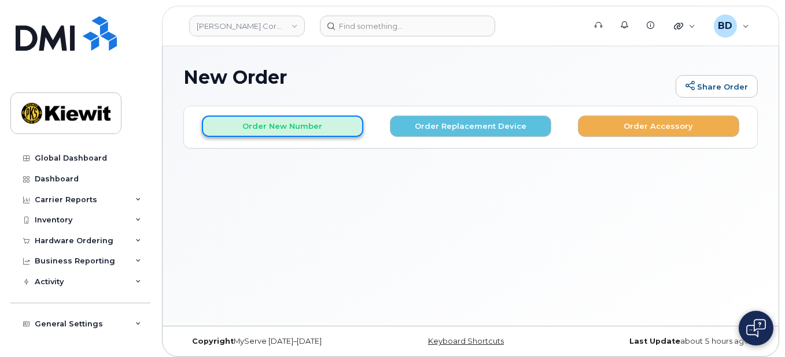
click at [242, 128] on button "Order New Number" at bounding box center [282, 126] width 161 height 21
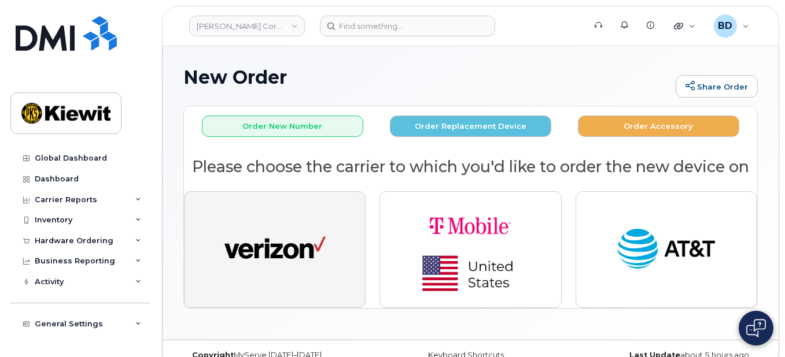
click at [298, 230] on img "button" at bounding box center [274, 250] width 101 height 52
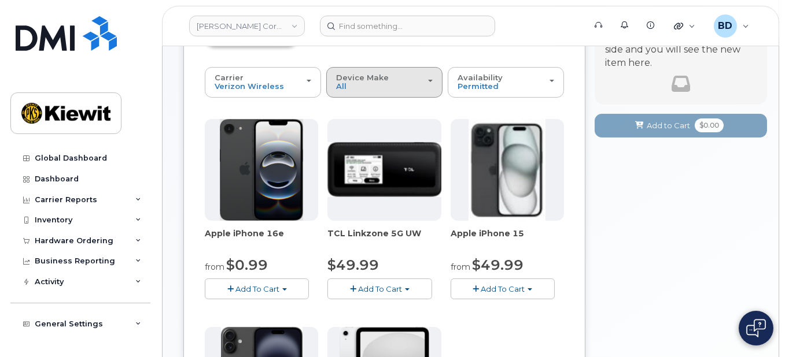
scroll to position [77, 0]
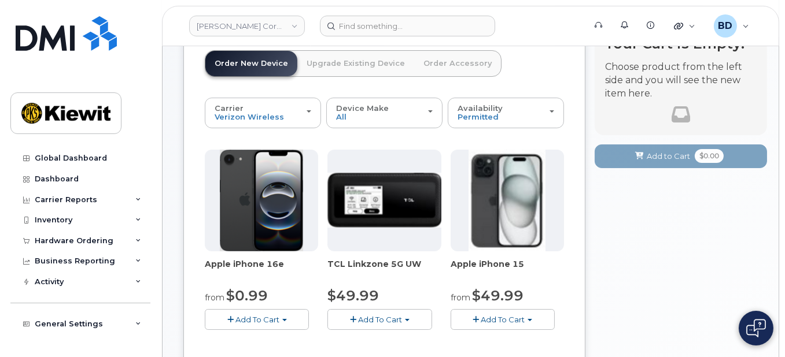
click at [522, 320] on span "Add To Cart" at bounding box center [503, 319] width 44 height 9
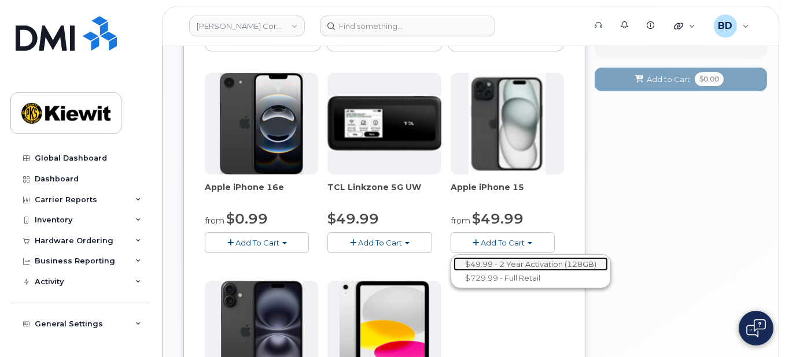
click at [523, 264] on link "$49.99 - 2 Year Activation (128GB)" at bounding box center [530, 264] width 154 height 14
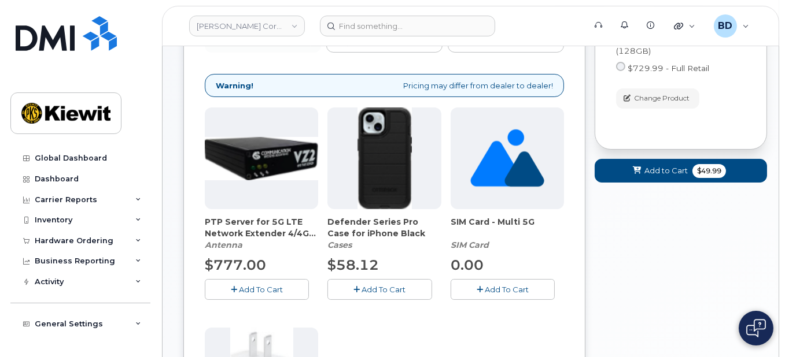
click at [357, 286] on icon "button" at bounding box center [357, 290] width 6 height 8
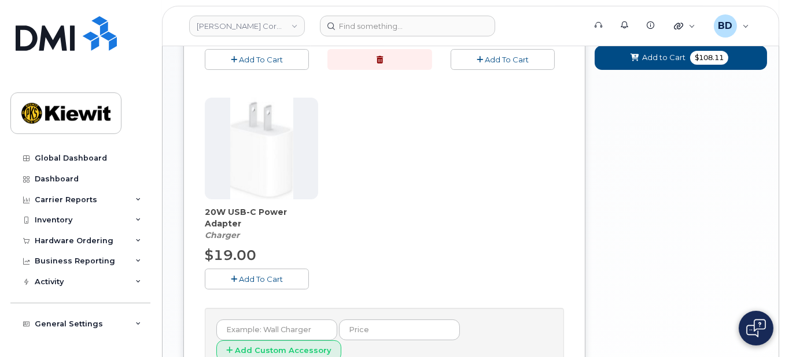
scroll to position [385, 0]
click at [281, 275] on span "Add To Cart" at bounding box center [261, 278] width 44 height 9
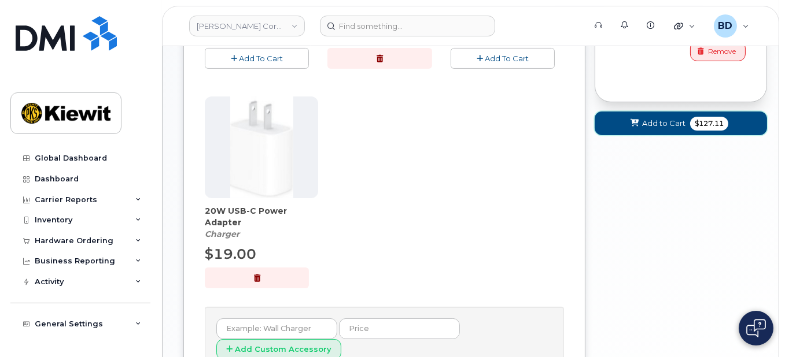
click at [645, 115] on button "Add to Cart $127.11" at bounding box center [681, 124] width 172 height 24
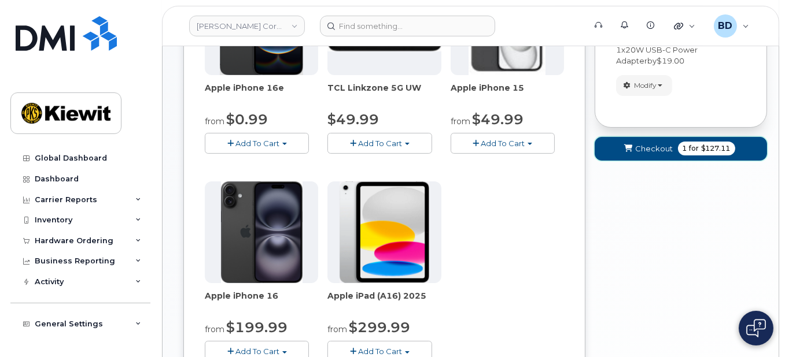
click at [656, 139] on button "Checkout 1 for $127.11" at bounding box center [681, 149] width 172 height 24
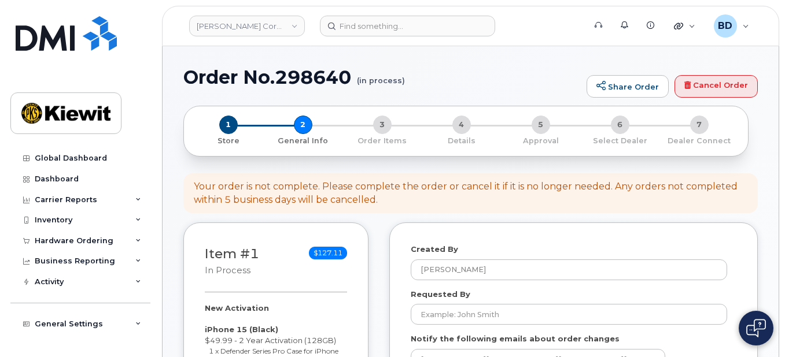
select select
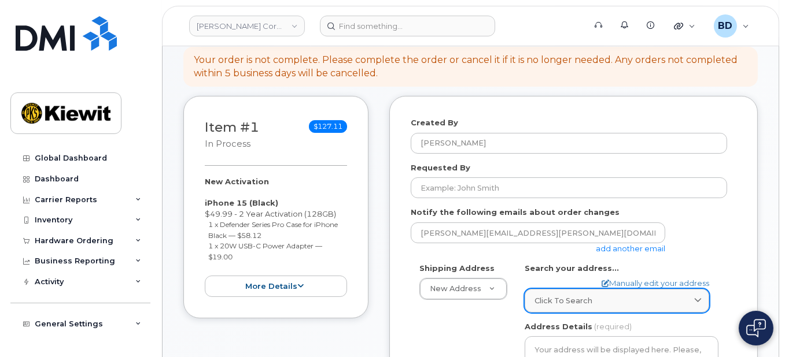
scroll to position [154, 0]
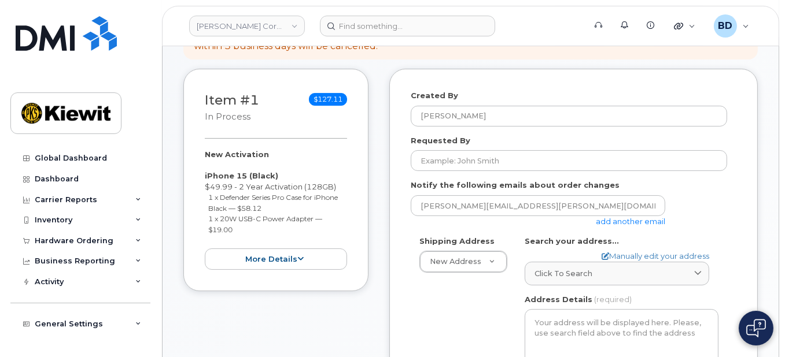
click at [607, 220] on link "add another email" at bounding box center [630, 221] width 69 height 9
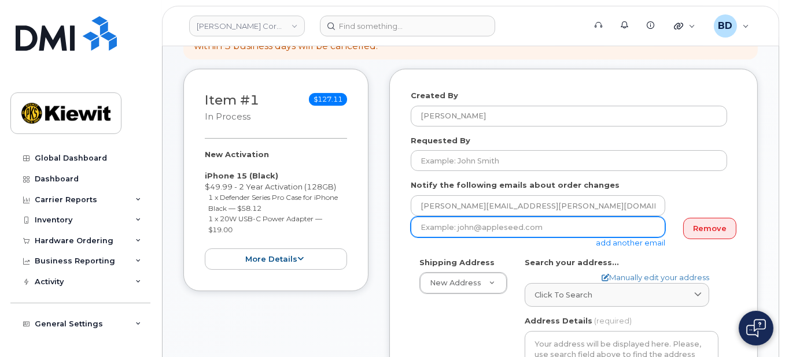
click at [447, 228] on input "email" at bounding box center [538, 227] width 254 height 21
paste input "[PERSON_NAME][EMAIL_ADDRESS][PERSON_NAME][PERSON_NAME][DOMAIN_NAME]"
type input "[PERSON_NAME][EMAIL_ADDRESS][PERSON_NAME][PERSON_NAME][DOMAIN_NAME]"
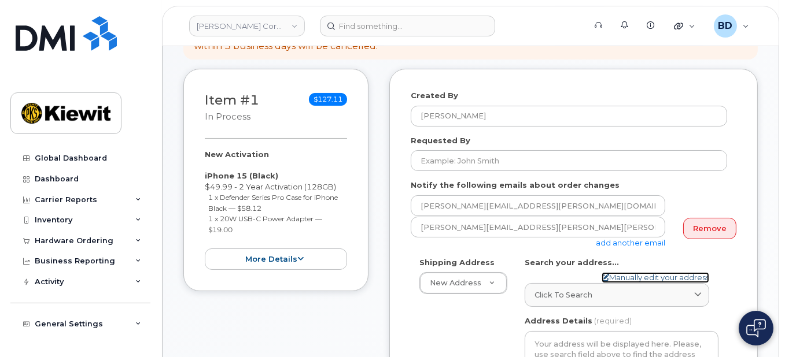
click at [626, 274] on link "Manually edit your address" at bounding box center [656, 277] width 108 height 11
select select
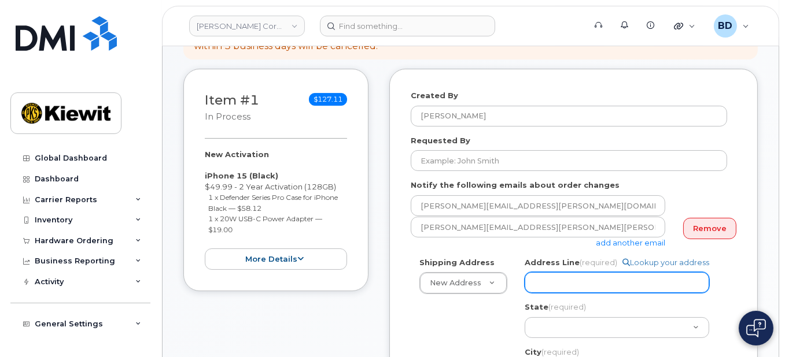
click at [602, 285] on input "Address Line (required)" at bounding box center [617, 282] width 185 height 21
paste input "8900 Renner Blvd"
type input "8900 Renner Blvd"
select select
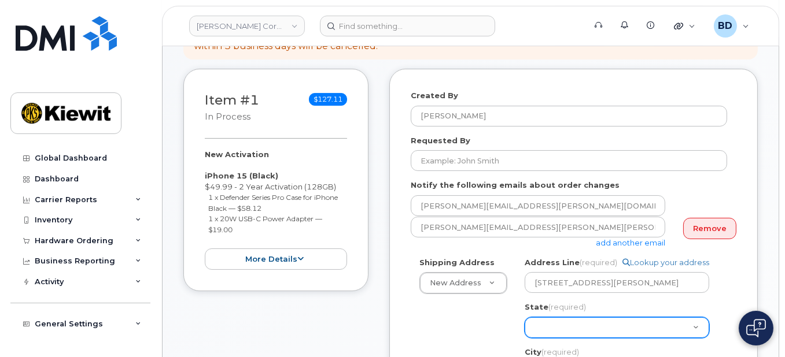
click at [556, 328] on select "Alabama Alaska American Samoa Arizona Arkansas California Colorado Connecticut …" at bounding box center [617, 328] width 185 height 21
select select "KS"
click at [525, 318] on select "Alabama Alaska American Samoa Arizona Arkansas California Colorado Connecticut …" at bounding box center [617, 328] width 185 height 21
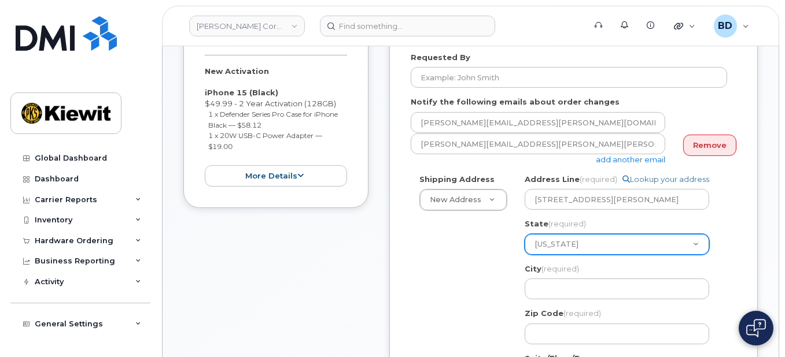
scroll to position [308, 0]
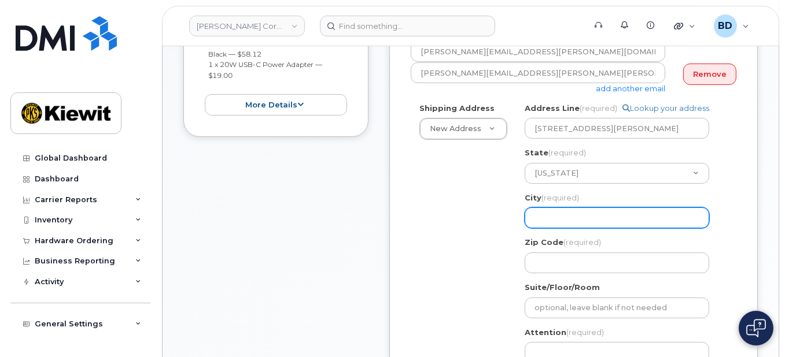
drag, startPoint x: 566, startPoint y: 211, endPoint x: 565, endPoint y: 193, distance: 18.5
click at [564, 215] on input "City (required)" at bounding box center [617, 218] width 185 height 21
select select
type input "L"
select select
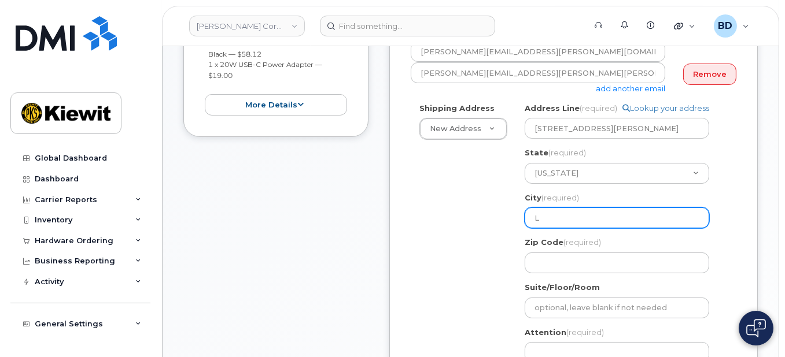
type input "Le"
select select
type input "Len"
select select
type input "Lene"
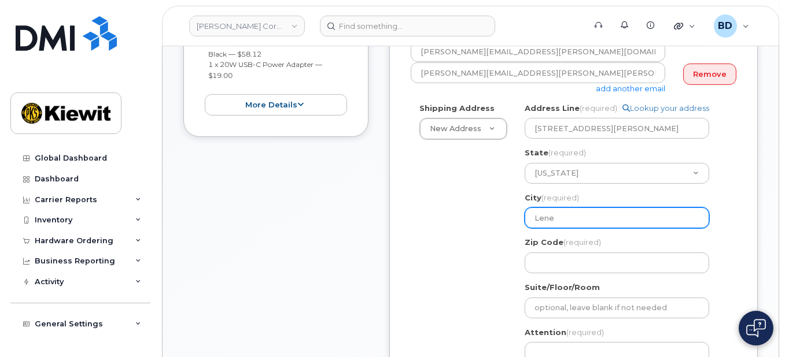
select select
type input "Lenex"
select select
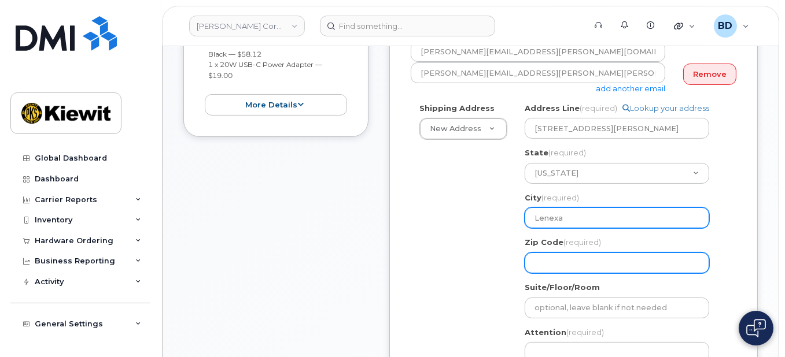
type input "Lenexa"
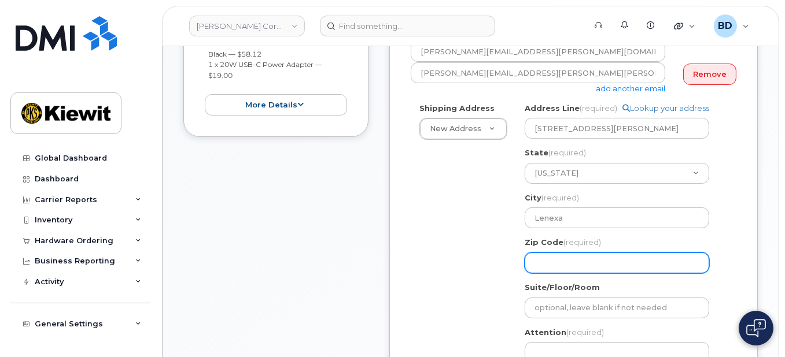
click at [559, 268] on input "Zip Code (required)" at bounding box center [617, 263] width 185 height 21
select select
type input "6"
select select
type input "66"
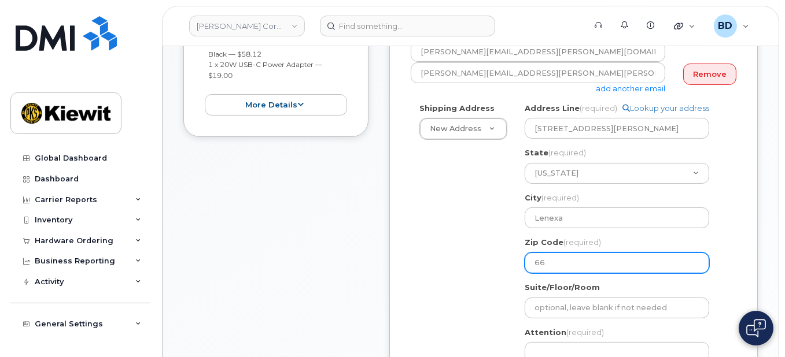
select select
type input "662"
select select
type input "6621"
select select
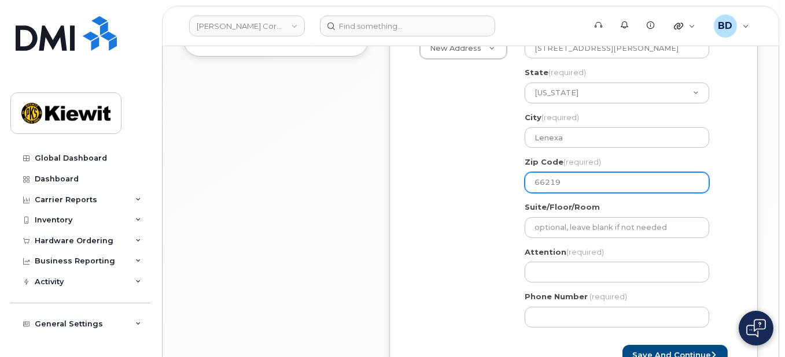
scroll to position [463, 0]
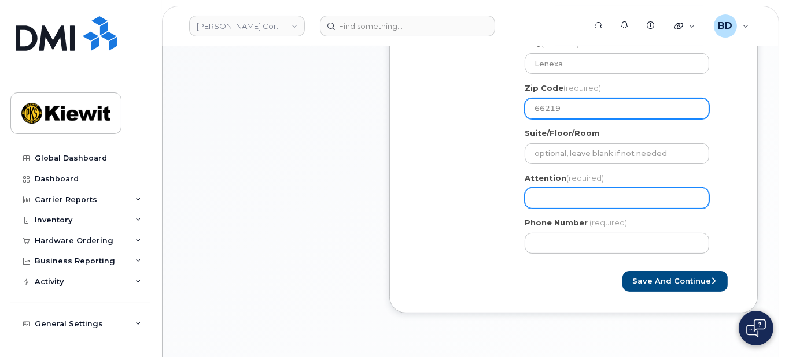
type input "66219"
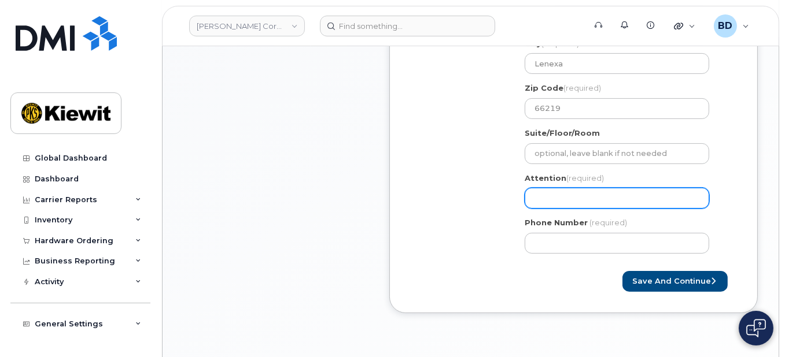
click at [543, 200] on input "Attention (required)" at bounding box center [617, 198] width 185 height 21
click at [536, 189] on input "Attention (required)" at bounding box center [617, 198] width 185 height 21
click at [541, 193] on input "Attention (required)" at bounding box center [617, 198] width 185 height 21
paste input "Rizwan.Jaffarullah"
select select
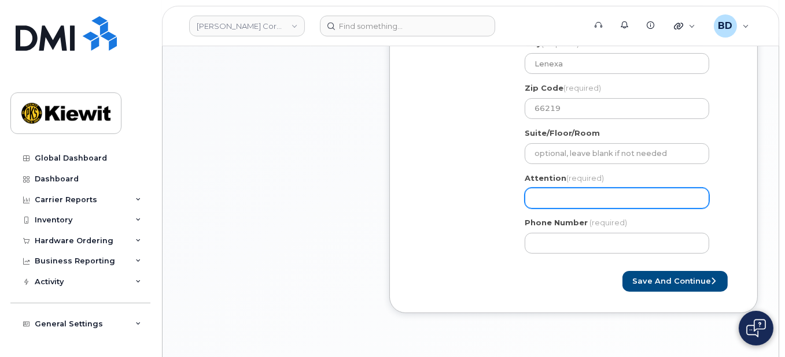
type input "Rizwan.Jaffarullah"
select select
type input "Rizwan.affarullah"
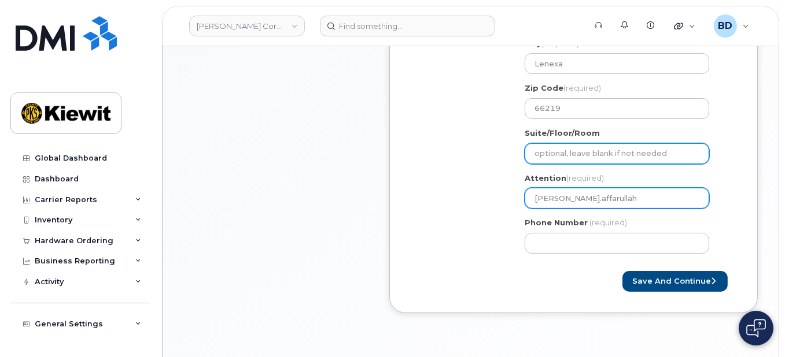
select select
type input "Rizwanaffarullah"
select select
type input "Rizwan affarullah"
select select
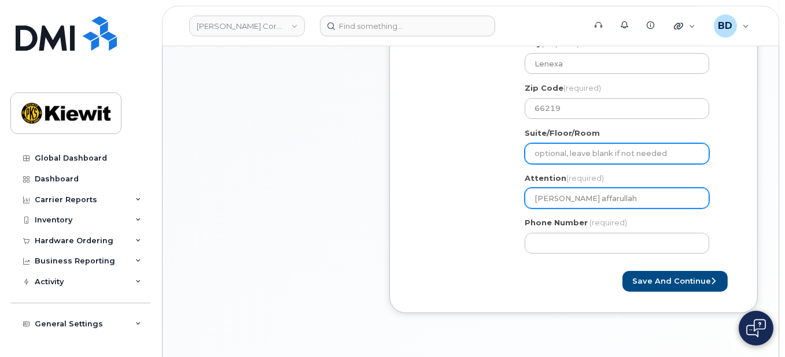
type input "Rizwan jaffarullah"
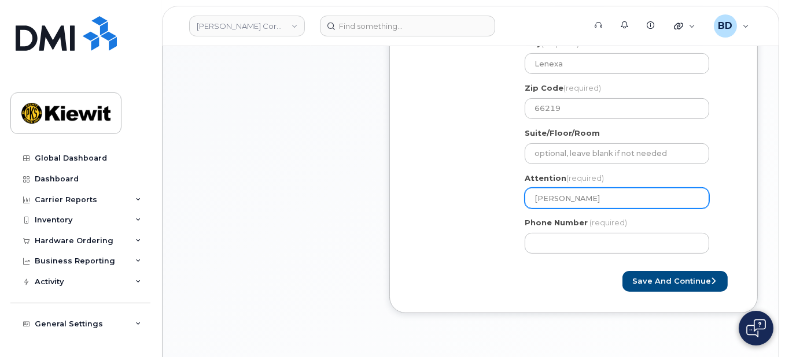
select select
type input "Rizwan jaffarullah/"
select select
type input "Rizwan jaffarullah/j"
select select
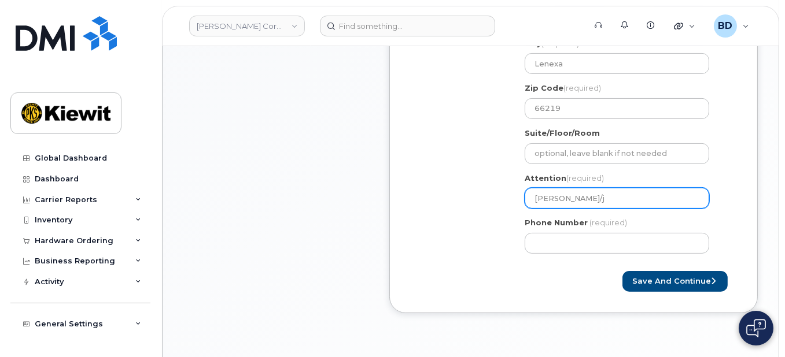
type input "Rizwan jaffarullah/jO"
select select
type input "Rizwan jaffarullah/jOS"
select select
type input "Rizwan jaffarullah/jOSH"
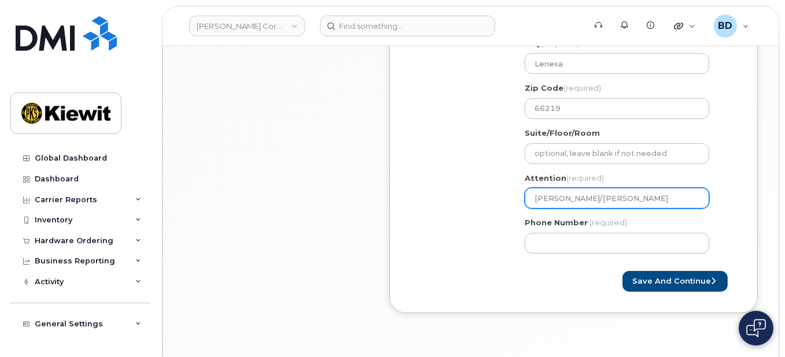
select select
type input "Rizwan jaffarullah/jOSHU"
select select
type input "Rizwan jaffarullah/jOSHUA"
select select
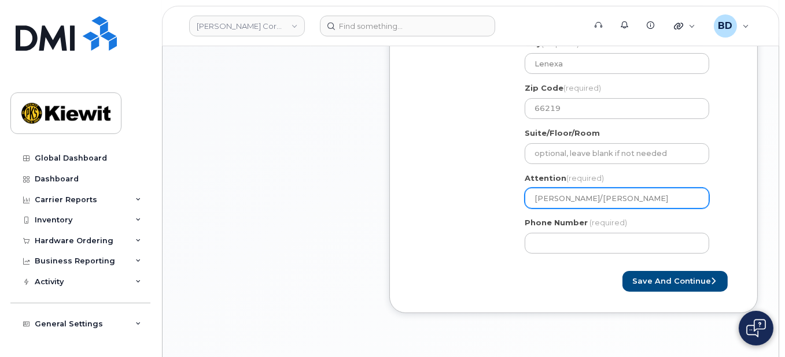
type input "Rizwan jaffarullah/jOSHUA s"
select select
type input "Rizwan jaffarullah/jOSHUA sH"
select select
type input "Rizwan jaffarullah/jOSHUA sHA"
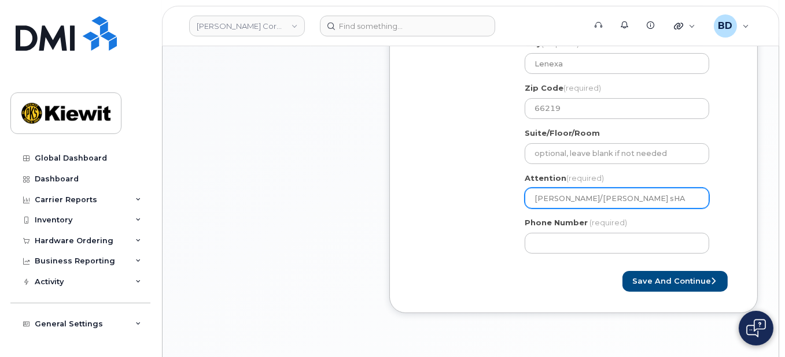
select select
type input "Rizwan jaffarullah/jOSHUA sHAE"
select select
type input "Rizwan jaffarullah/jOSHUA sHAEP"
select select
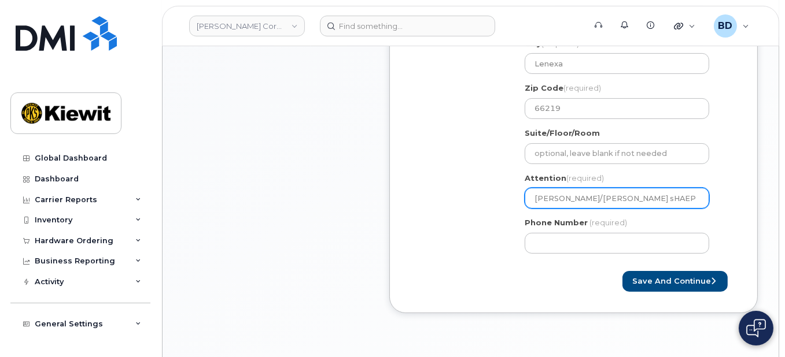
type input "Rizwan jaffarullah/jOSHUA sHAE"
select select
type input "Rizwan jaffarullah/jOSHUA sHA"
select select
type input "Rizwan jaffarullah/jOSHUA sH"
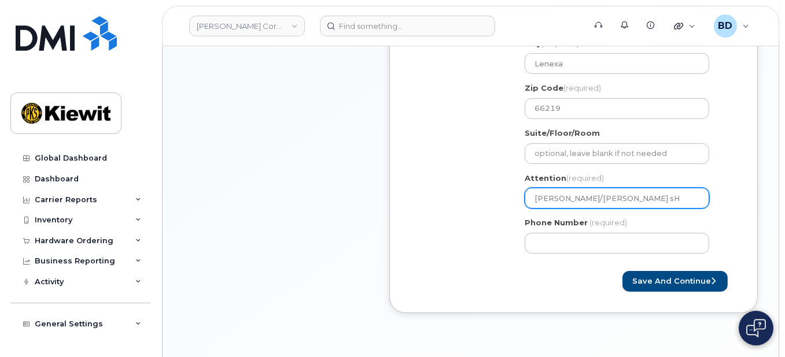
select select
type input "Rizwan jaffarullah/jOSHUA s"
select select
type input "Rizwan jaffarullah/jOSHUA"
select select
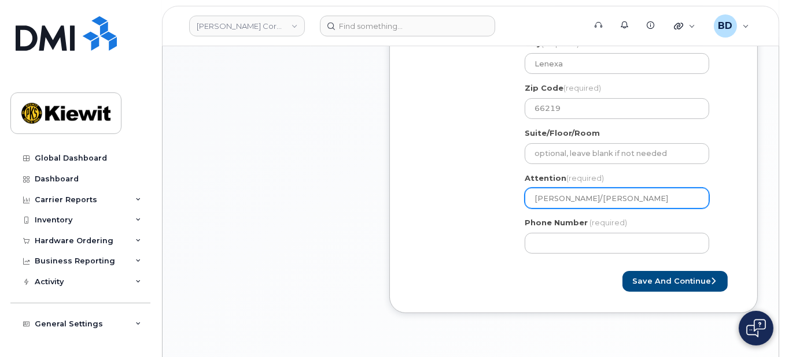
type input "Rizwan jaffarullah/jOSHU"
select select
type input "Rizwan jaffarullah/jOSH"
select select
type input "Rizwan jaffarullah/jOS"
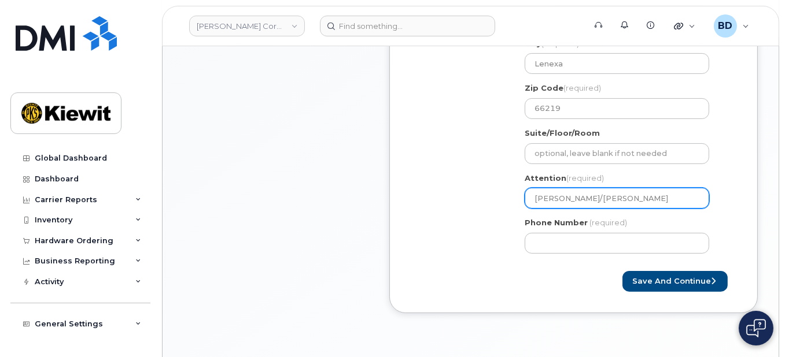
select select
type input "Rizwan jaffarullah/jO"
select select
type input "Rizwan jaffarullah/j"
select select
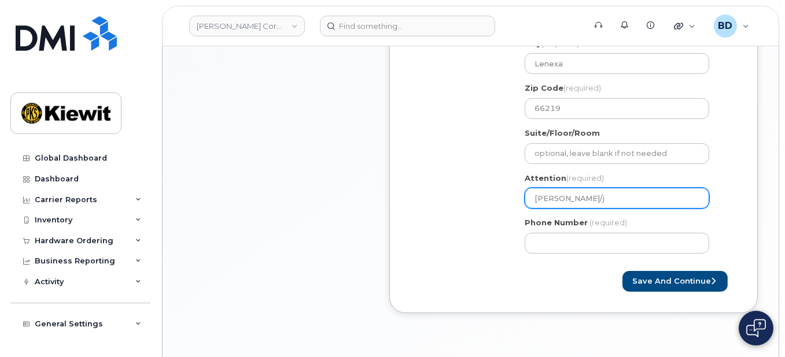
type input "Rizwan jaffarullah/"
select select
type input "Rizwan jaffarullah/J"
select select
type input "Rizwan jaffarullah/Jo"
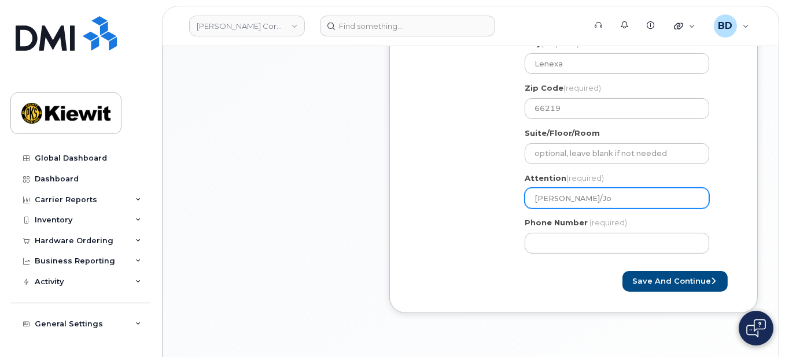
select select
type input "Rizwan jaffarullah/Jos"
select select
type input "Rizwan jaffarullah/Josh"
select select
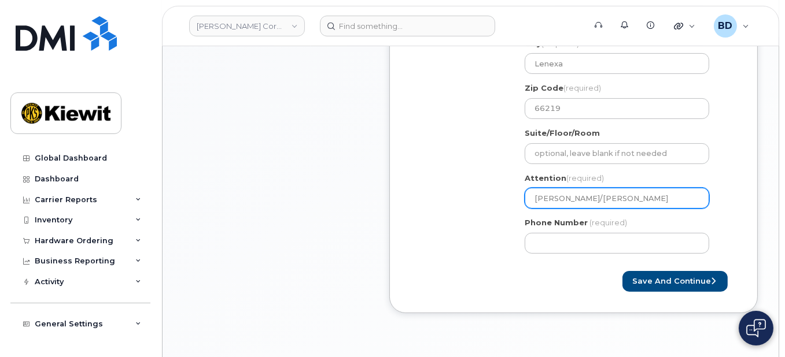
type input "Rizwan jaffarullah/Joshu"
select select
type input "Rizwan jaffarullah/Joshua"
select select
type input "Rizwan jaffarullah/Joshua S"
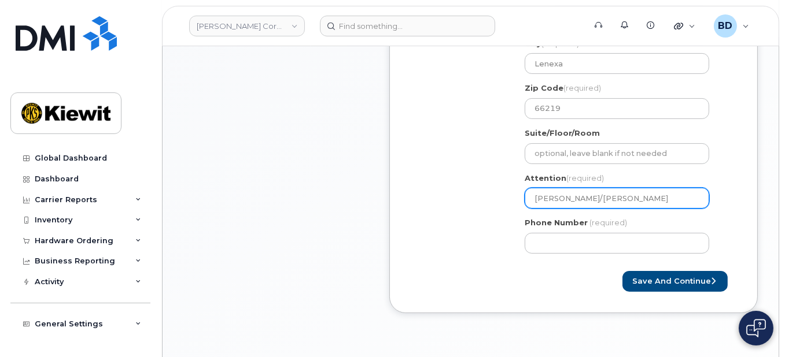
select select
type input "Rizwan jaffarullah/Joshua Sh"
select select
type input "Rizwan jaffarullah/Joshua Sha"
select select
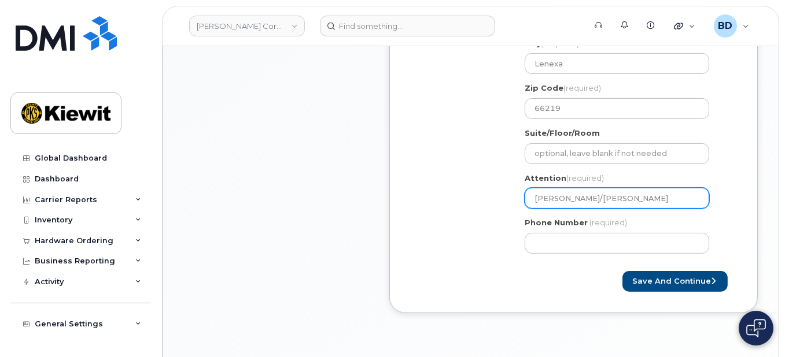
type input "Rizwan jaffarullah/Joshua Shar"
select select
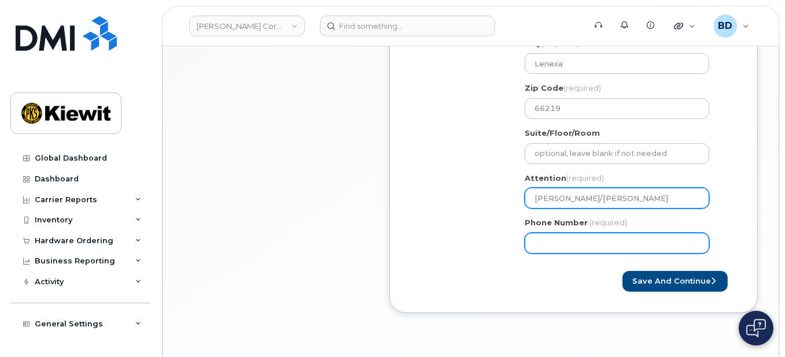
type input "[PERSON_NAME]/[PERSON_NAME]"
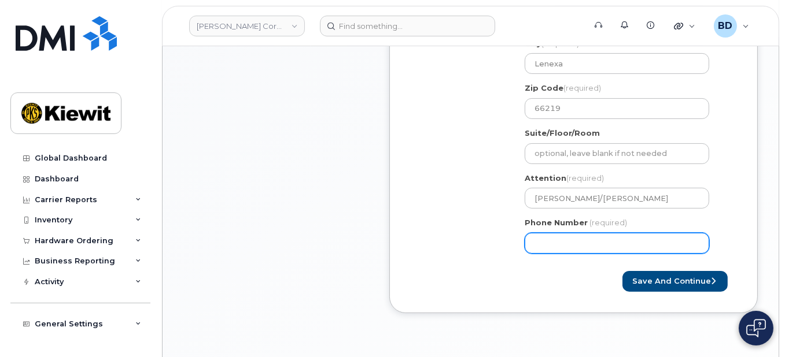
click at [563, 235] on input "Phone Number" at bounding box center [617, 243] width 185 height 21
type input "8777727707"
select select
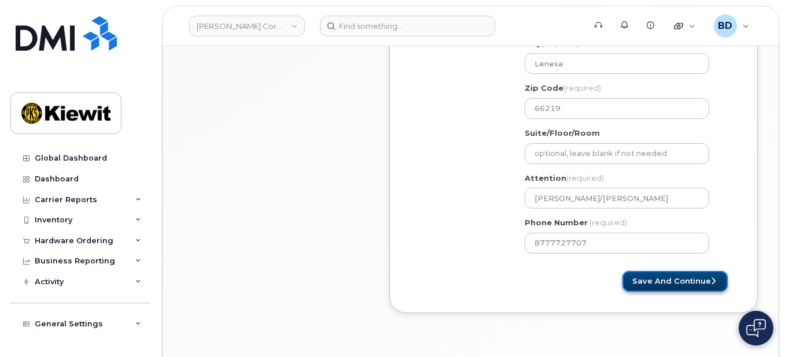
drag, startPoint x: 643, startPoint y: 281, endPoint x: 641, endPoint y: 264, distance: 17.4
click at [643, 281] on button "Save and Continue" at bounding box center [674, 281] width 105 height 21
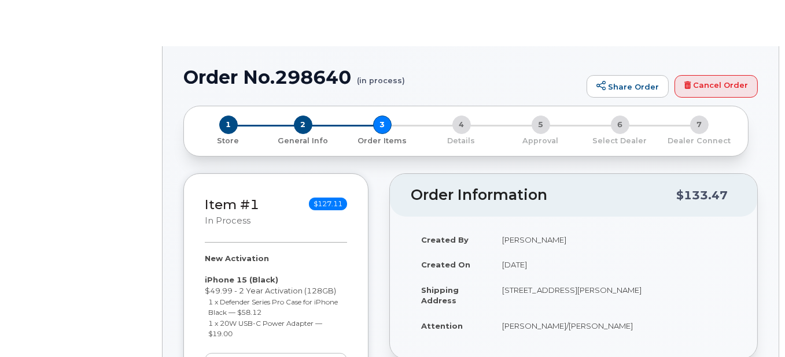
radio input "true"
select select
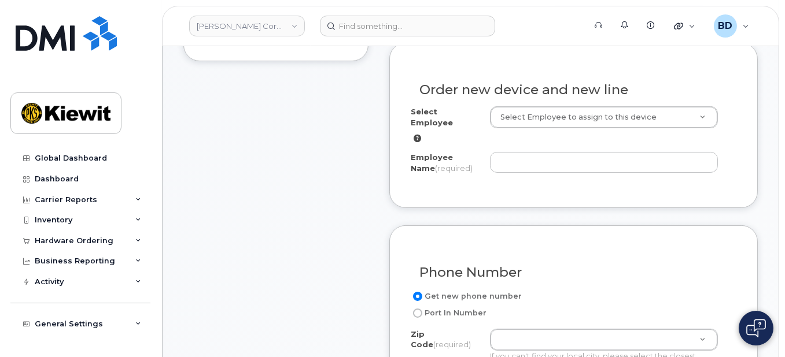
scroll to position [385, 0]
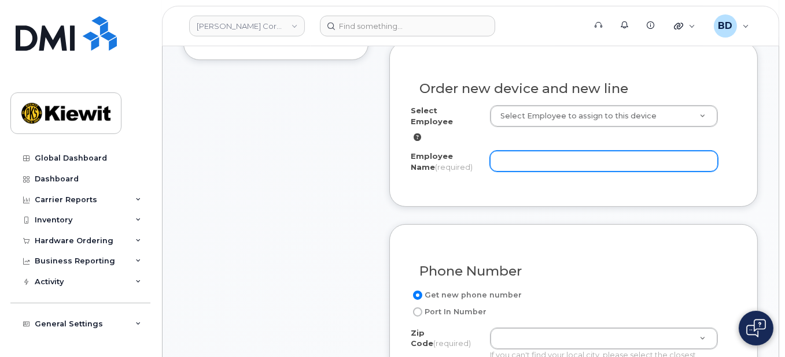
click at [520, 151] on input "Employee Name (required)" at bounding box center [604, 161] width 228 height 21
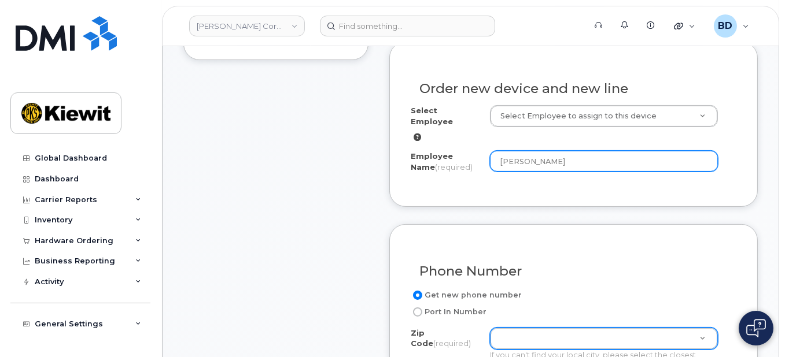
type input "[PERSON_NAME]"
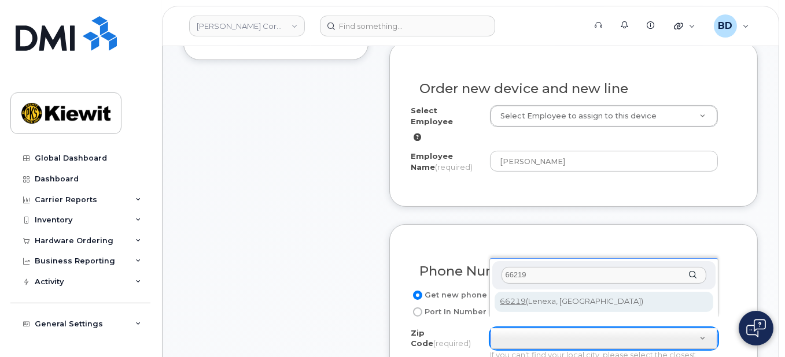
type input "66219"
type input "66219 ([GEOGRAPHIC_DATA], [GEOGRAPHIC_DATA])"
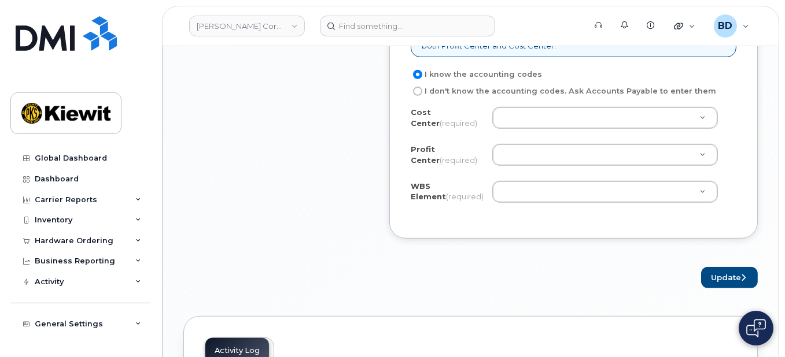
scroll to position [1079, 0]
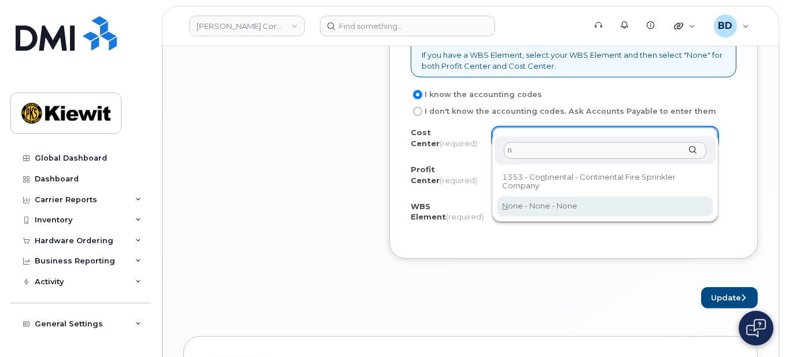
type input "n"
type input "None"
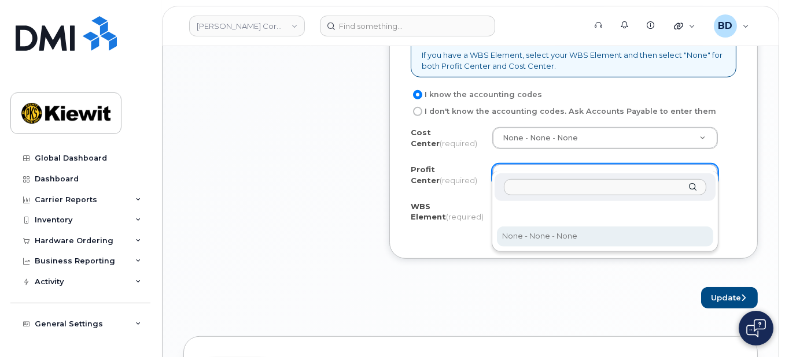
drag, startPoint x: 530, startPoint y: 234, endPoint x: 527, endPoint y: 215, distance: 19.9
select select "None"
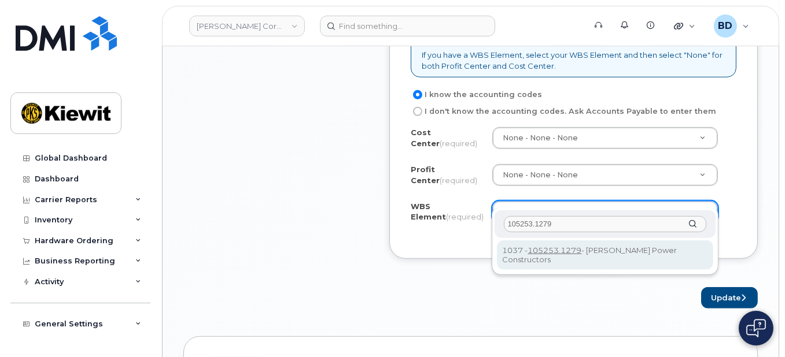
type input "105253.1279"
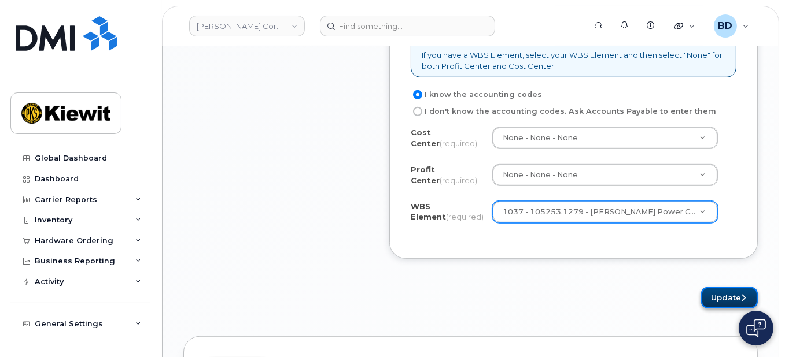
click at [741, 294] on icon "submit" at bounding box center [743, 298] width 5 height 8
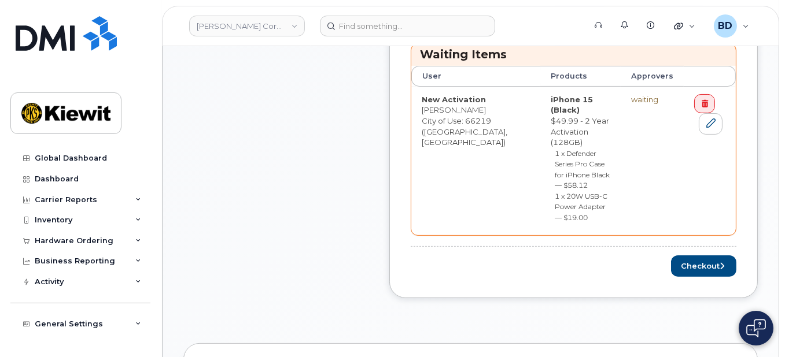
scroll to position [540, 0]
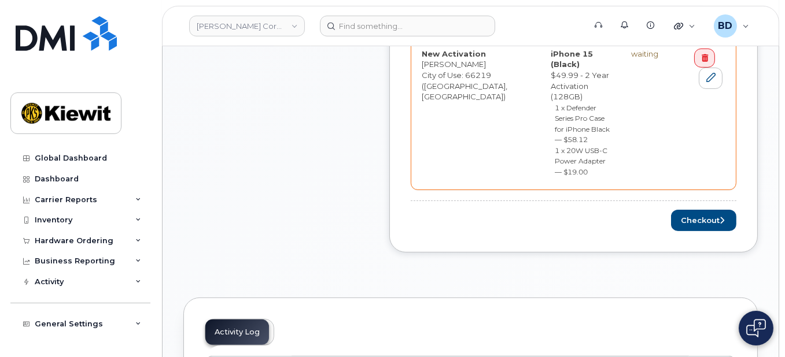
click at [693, 163] on div "Order Items Waiting Items User Products Approvers New Activation [PERSON_NAME] …" at bounding box center [574, 100] width 326 height 263
click at [703, 210] on button "Checkout" at bounding box center [703, 220] width 65 height 21
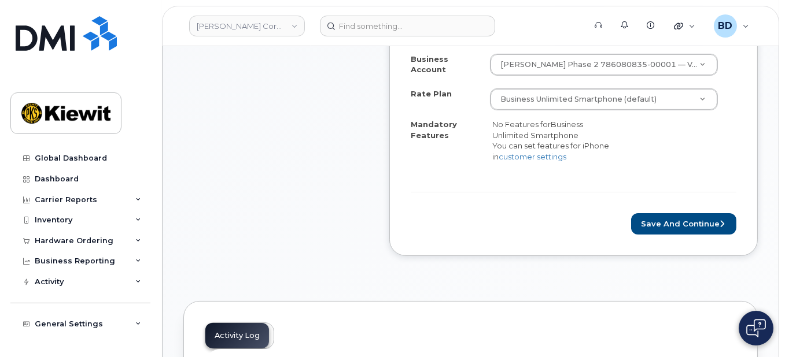
scroll to position [463, 0]
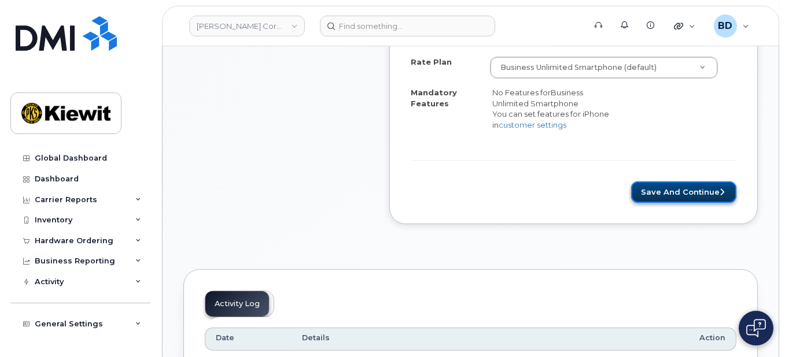
click at [673, 191] on button "Save and Continue" at bounding box center [683, 192] width 105 height 21
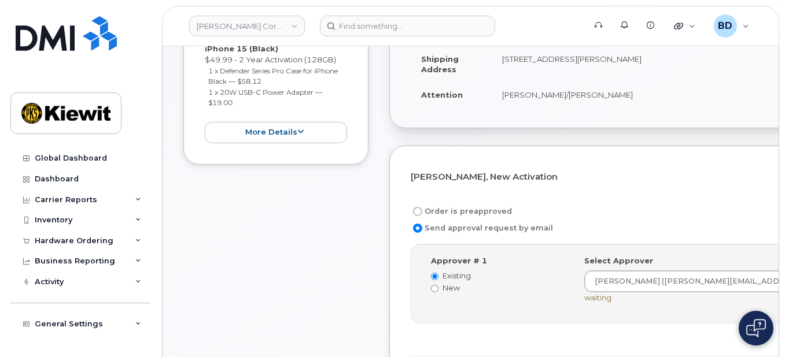
scroll to position [308, 0]
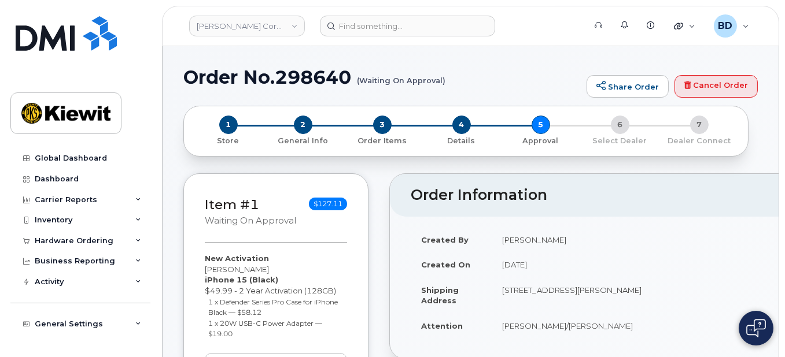
click at [302, 78] on h1 "Order No.298640 (Waiting On Approval)" at bounding box center [381, 77] width 397 height 20
copy h1 "298640"
